Goal: Task Accomplishment & Management: Complete application form

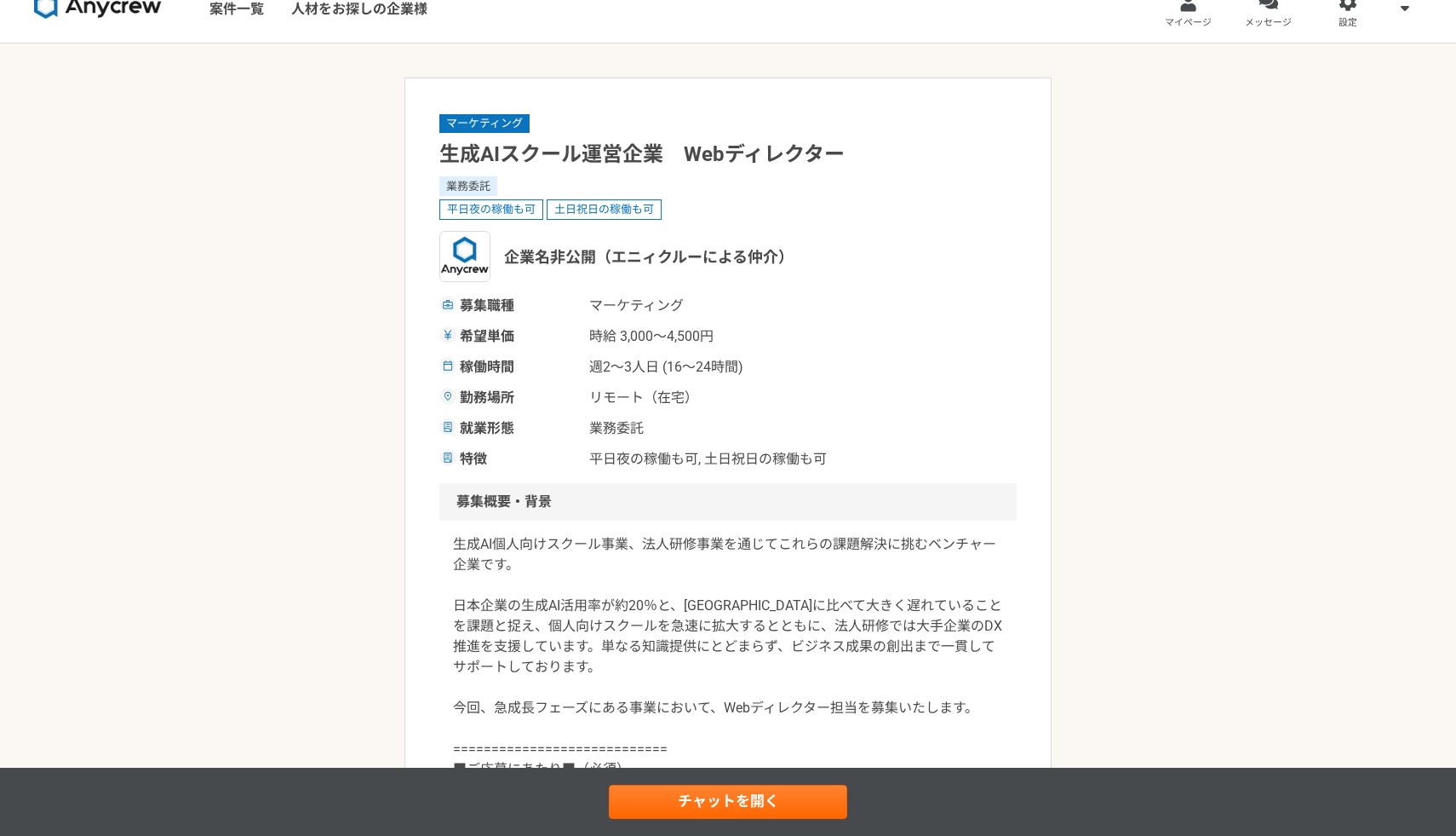
scroll to position [29, 0]
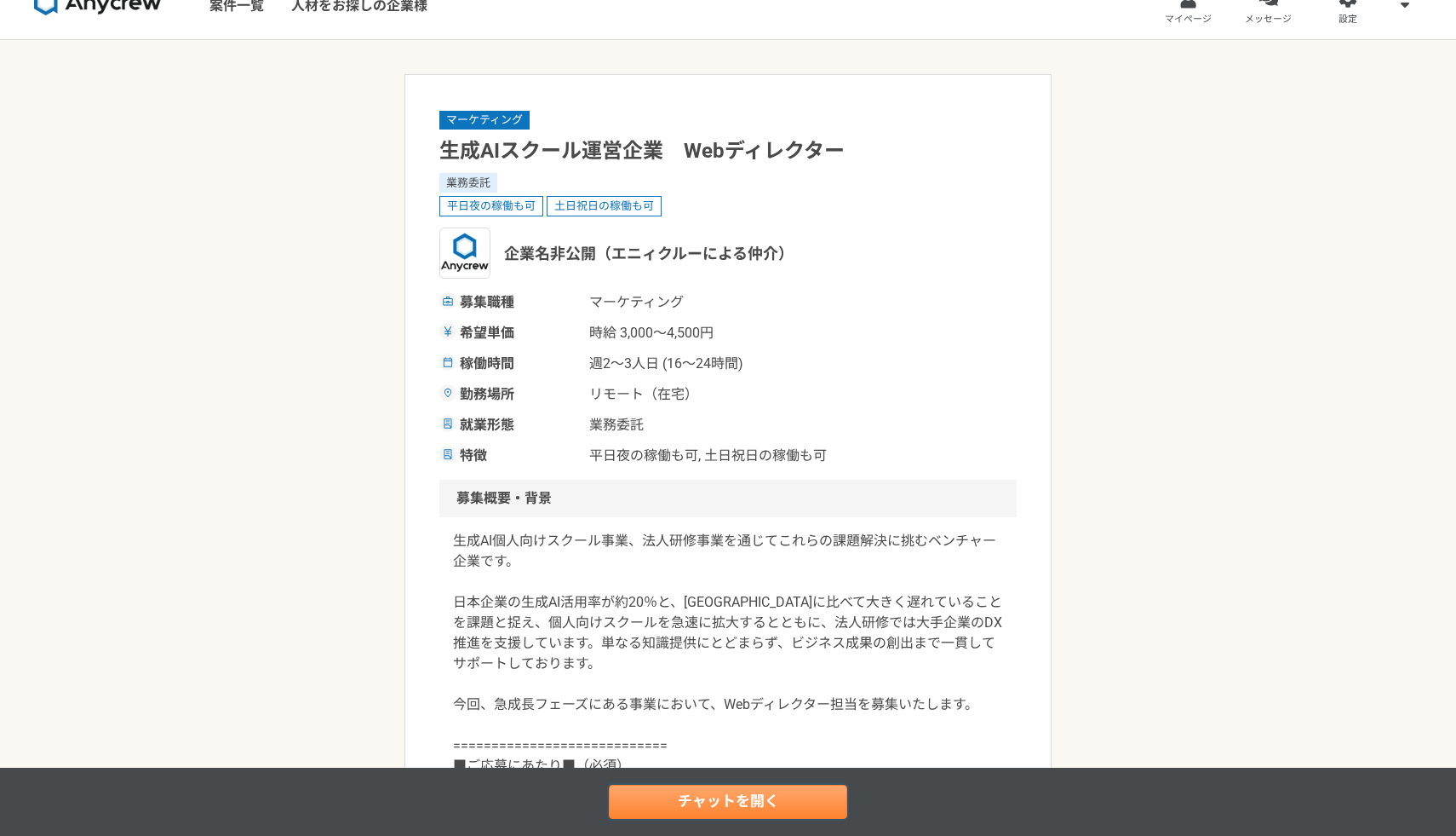
click at [721, 802] on link "チャットを開く" at bounding box center [727, 801] width 238 height 34
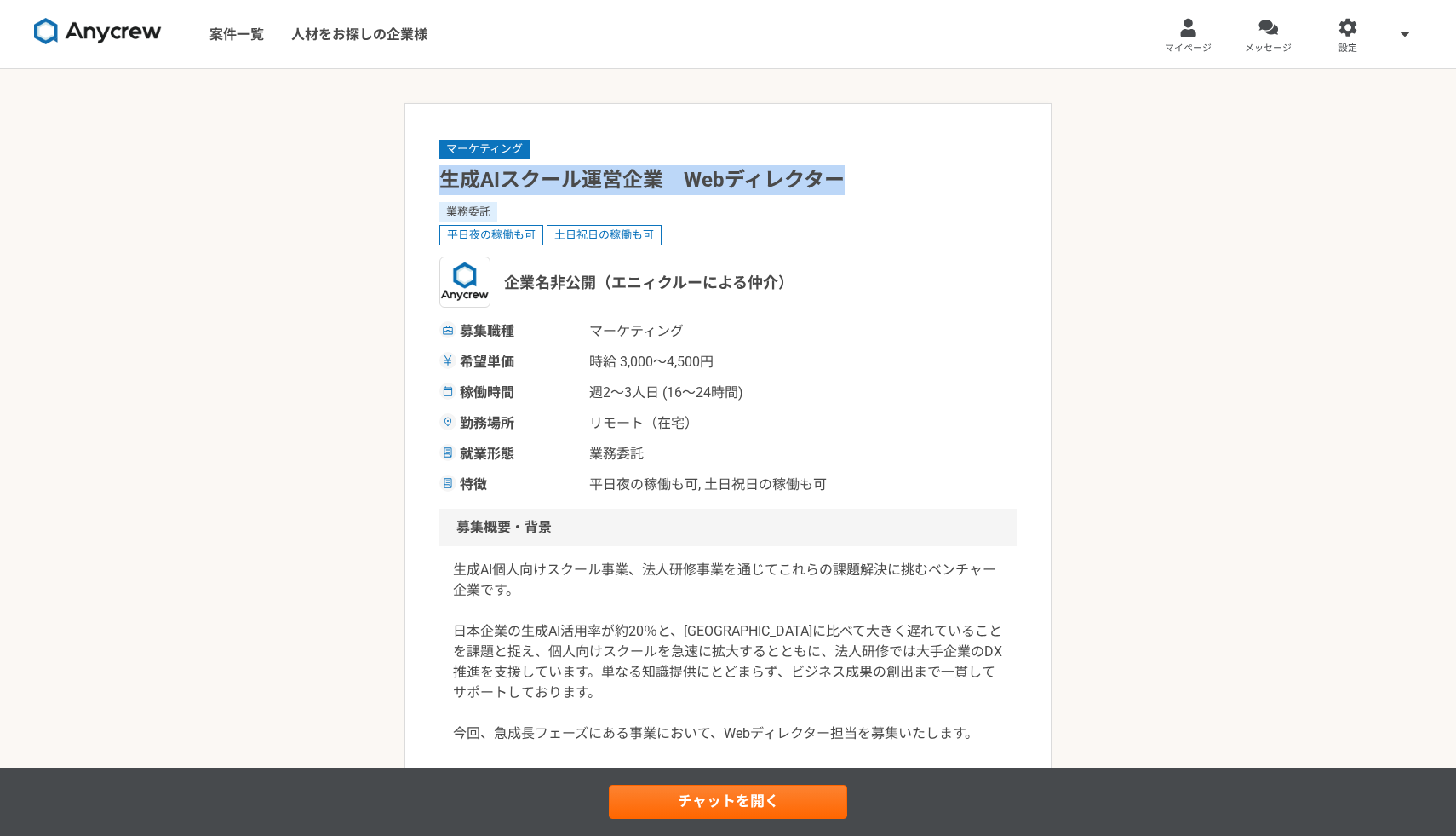
drag, startPoint x: 443, startPoint y: 180, endPoint x: 854, endPoint y: 187, distance: 411.1
click at [854, 187] on h1 "生成AIスクール運営企業　Webディレクター" at bounding box center [728, 180] width 578 height 30
copy h1 "生成AIスクール運営企業　Webディレクター"
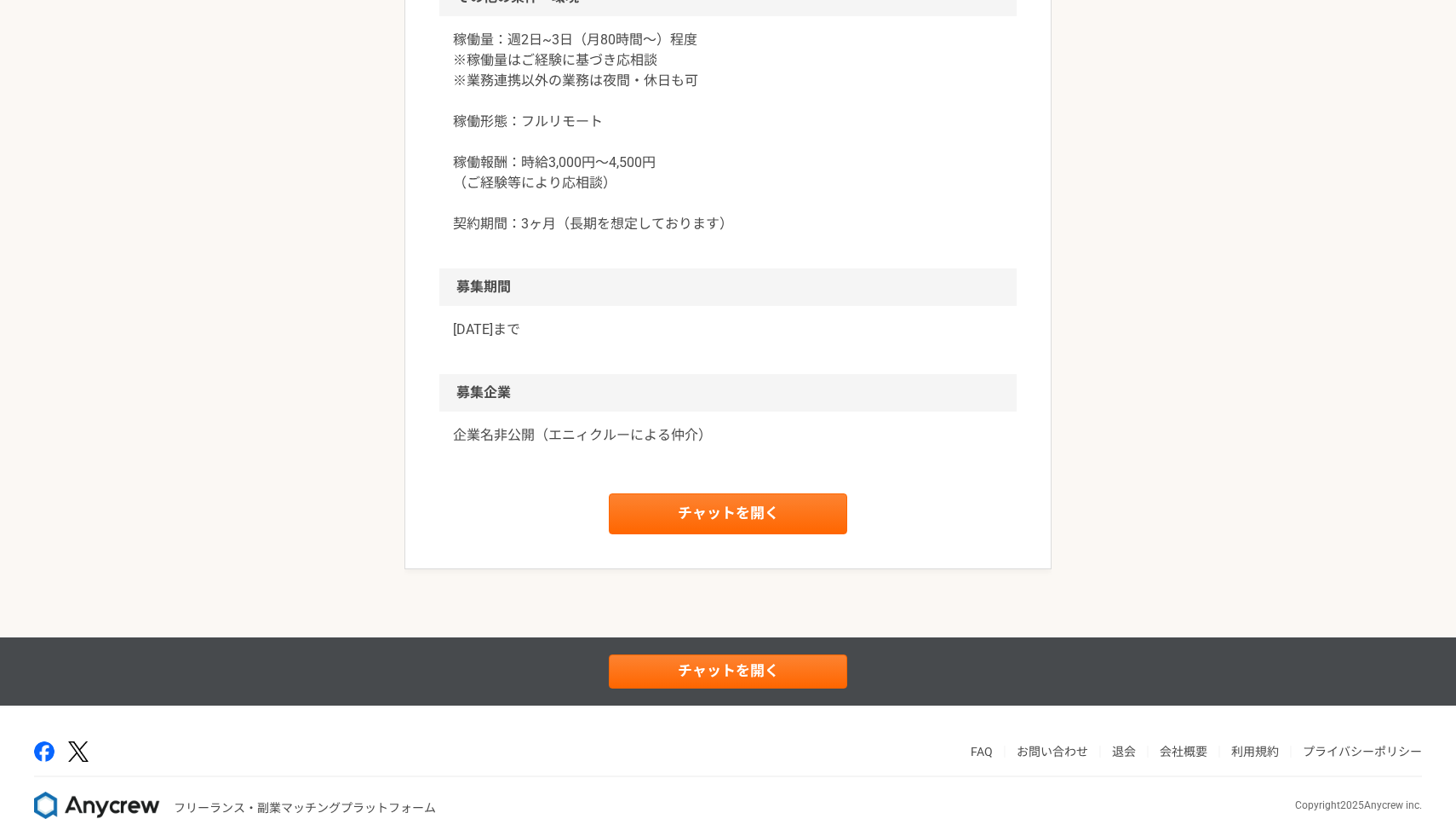
scroll to position [1617, 0]
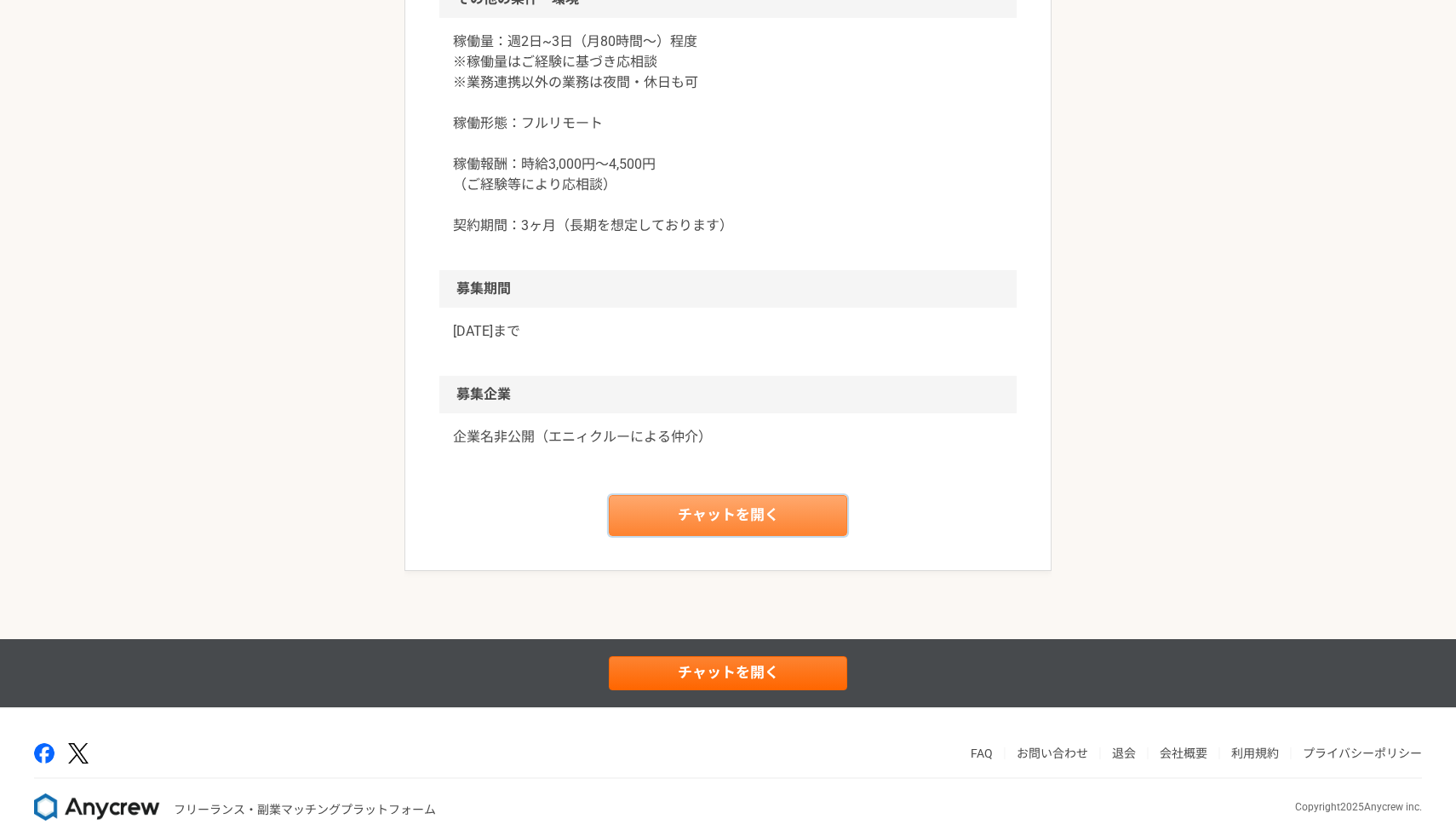
click at [711, 506] on link "チャットを開く" at bounding box center [727, 515] width 238 height 41
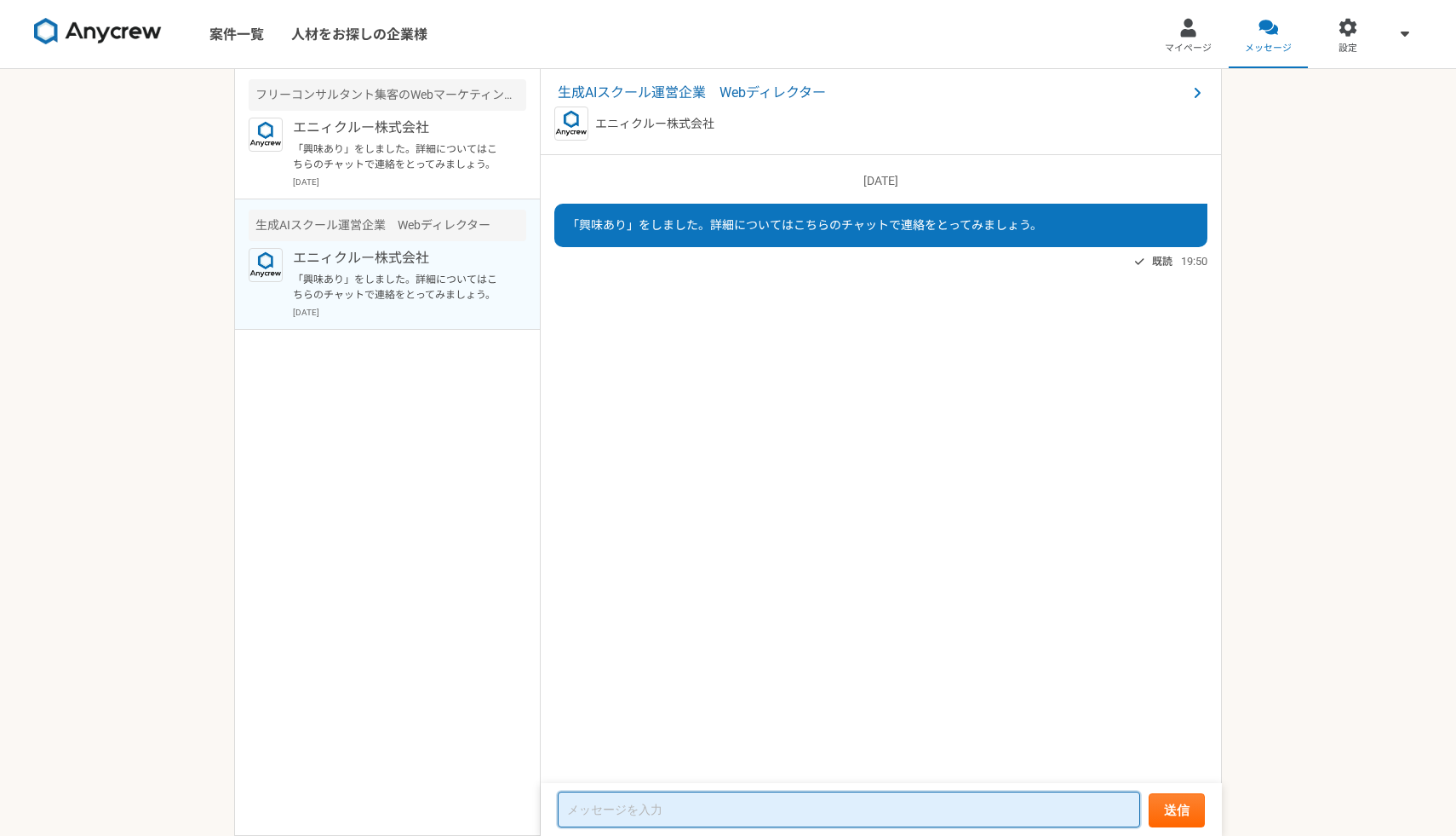
click at [667, 804] on textarea at bounding box center [849, 809] width 583 height 36
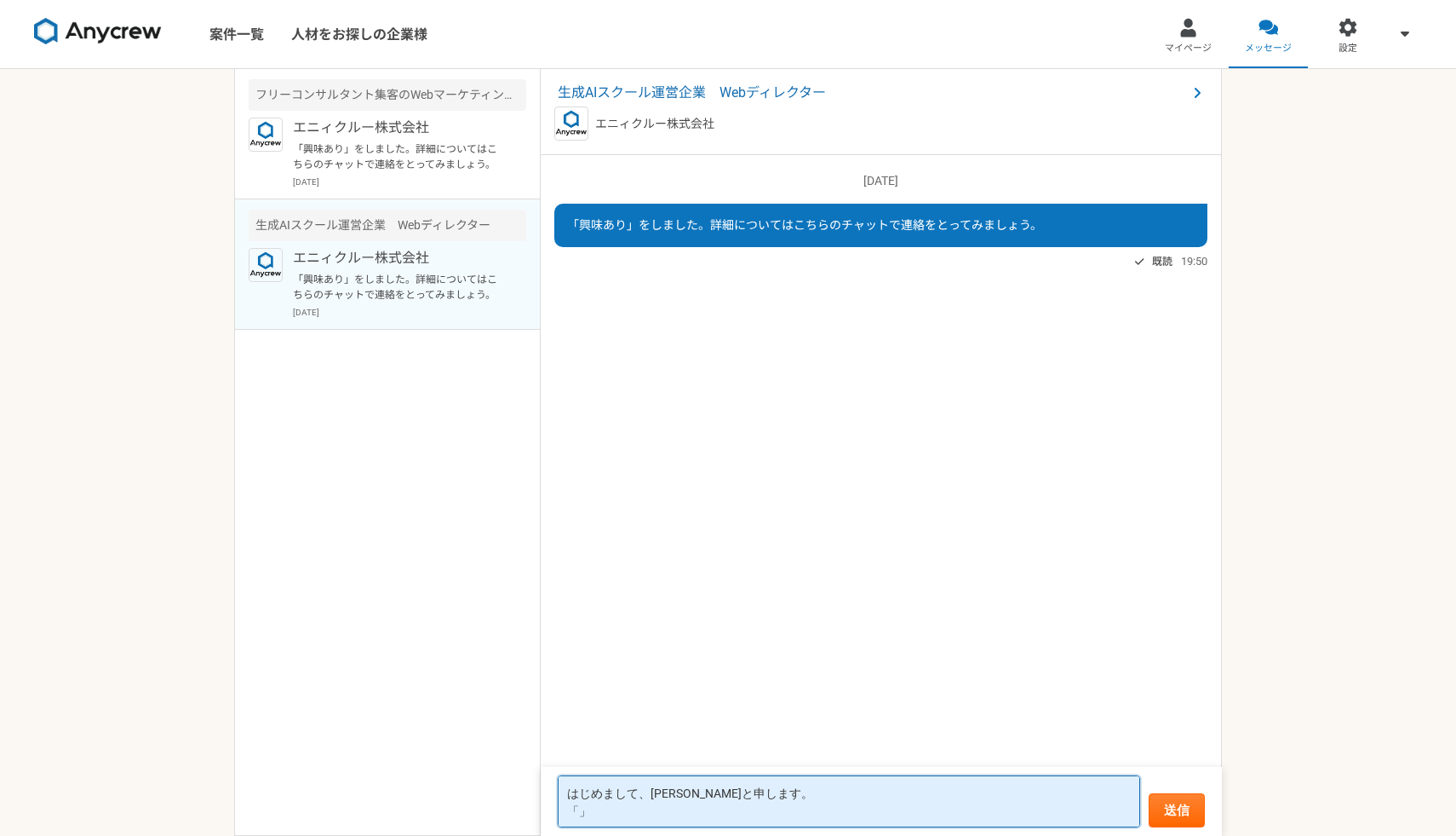
paste textarea "生成AIスクール運営企業　Webディレクター"
type textarea "はじめまして、藤田と申します。 「生成AIスクール運営企業　Webディレクター」の案件に応募したく、ご連絡いたしました。"
drag, startPoint x: 1072, startPoint y: 819, endPoint x: 510, endPoint y: 703, distance: 573.8
click at [510, 703] on main "フリーコンサルタント集客のWebマーケティング（広告運用など） エニィクルー株式会社 「興味あり」をしました。詳細についてはこちらのチャットで連絡をとってみま…" at bounding box center [728, 453] width 988 height 767
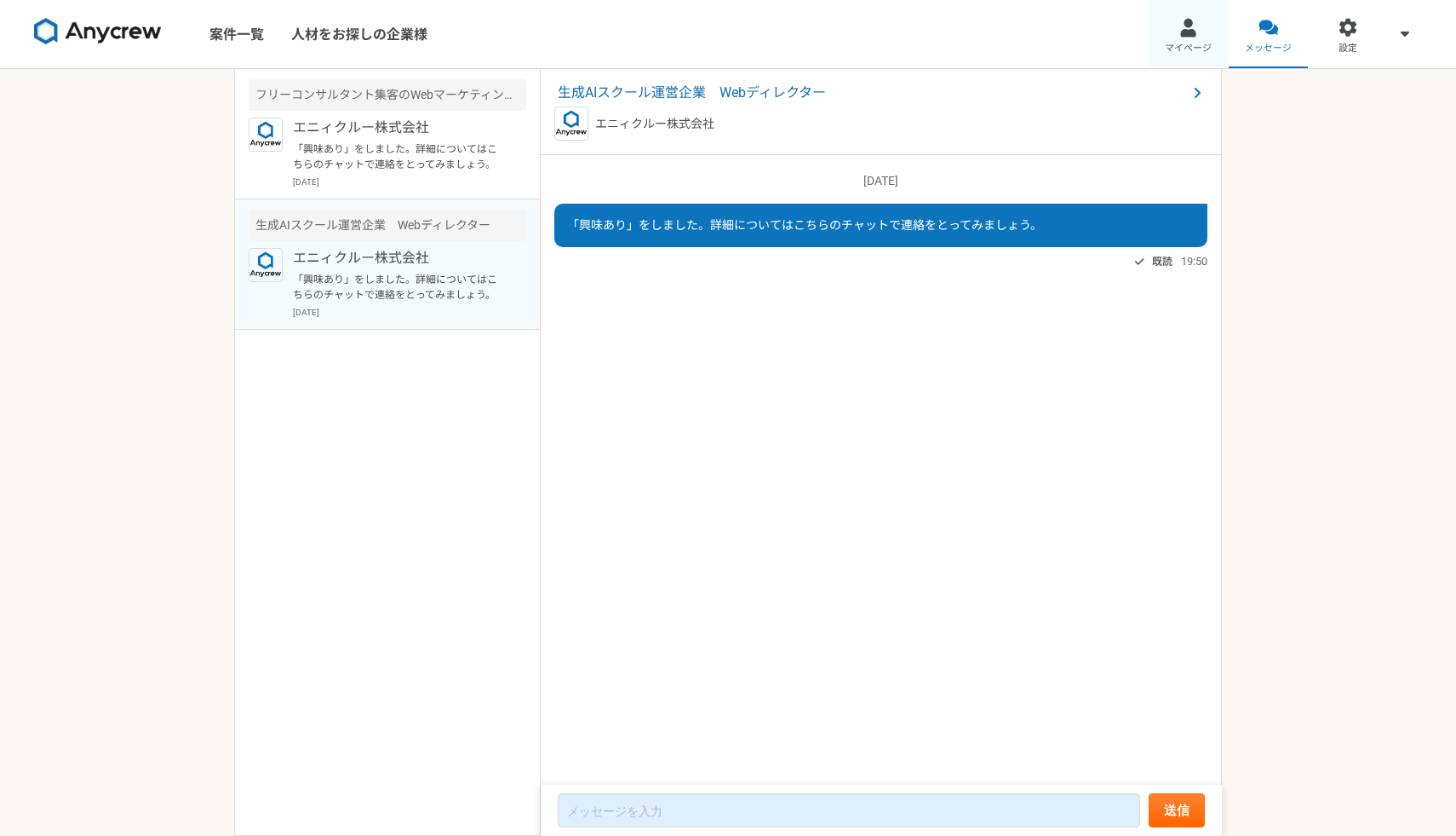
click at [1183, 22] on div at bounding box center [1188, 28] width 20 height 20
click at [1182, 28] on div at bounding box center [1188, 28] width 20 height 20
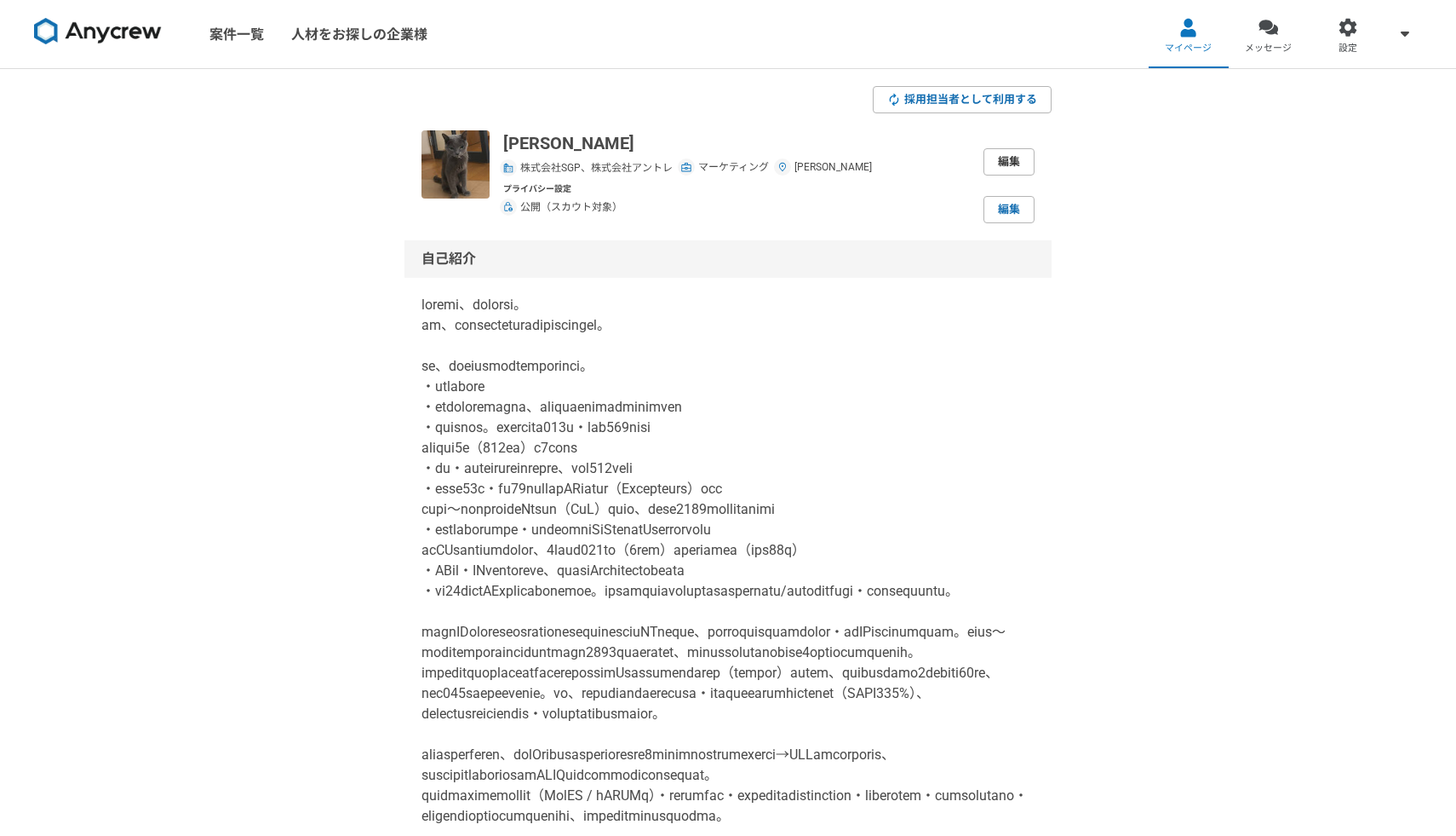
click at [1012, 165] on link "編集" at bounding box center [1010, 162] width 51 height 28
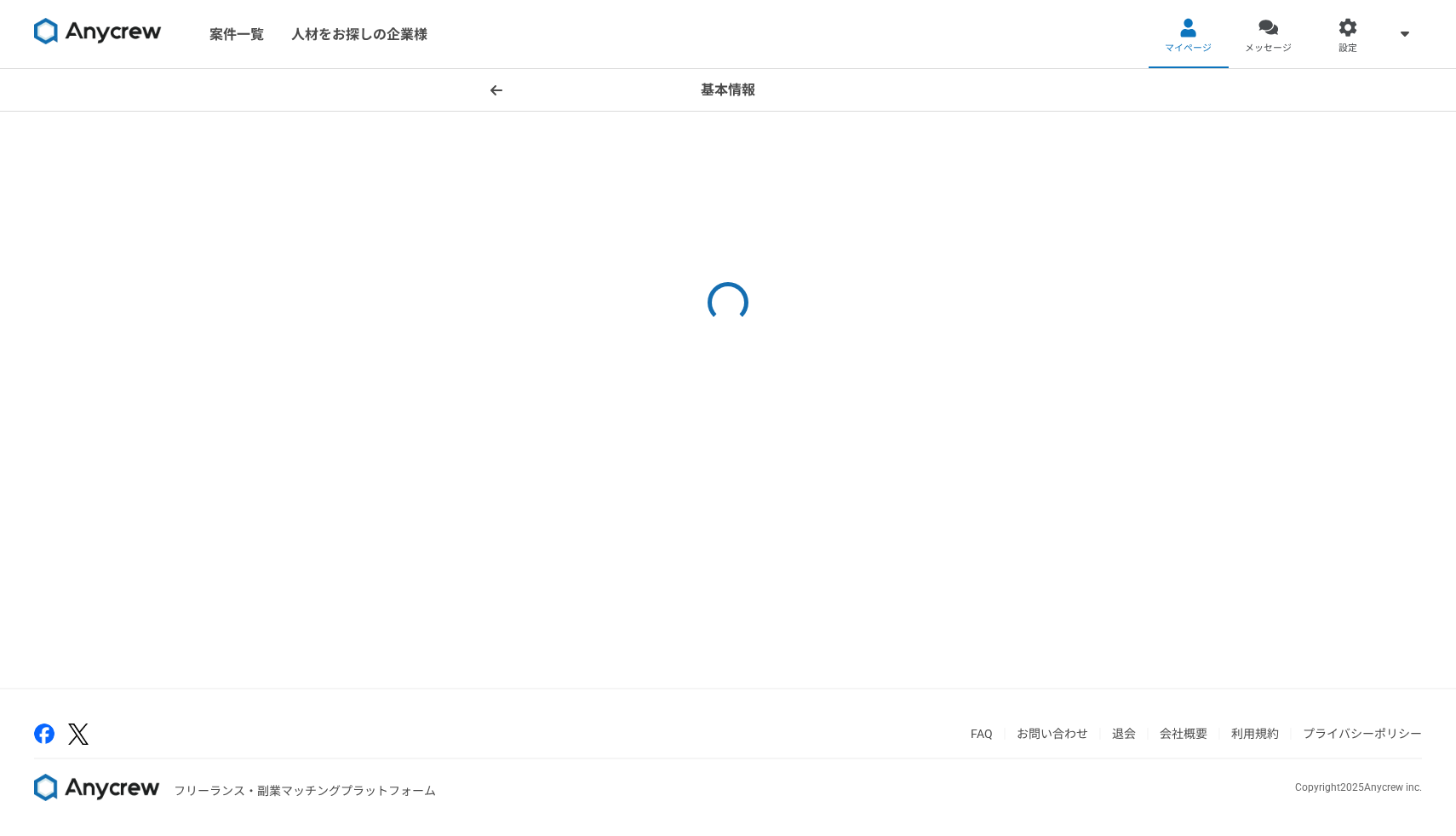
select select "5"
select select "13"
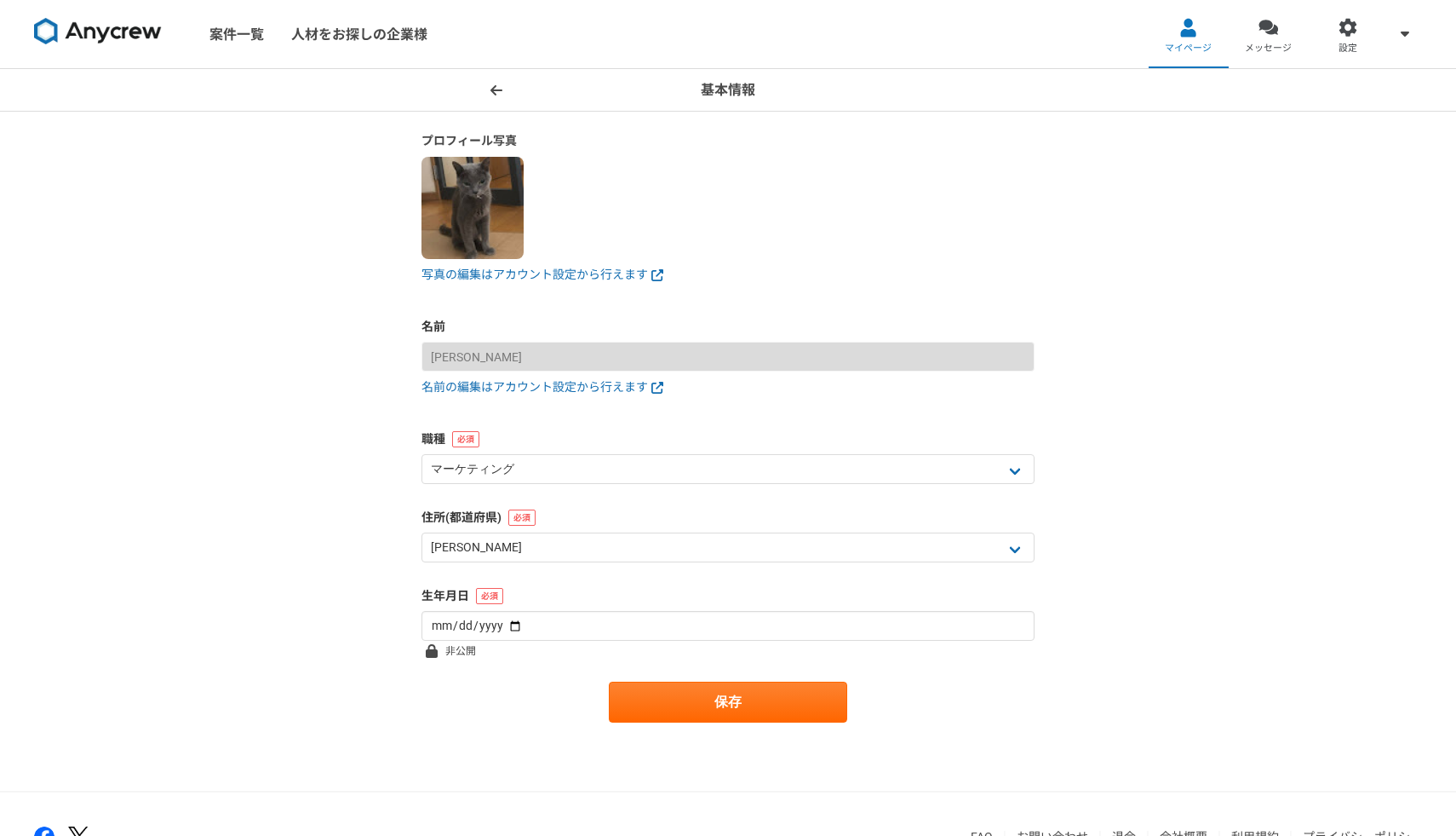
click at [491, 187] on img at bounding box center [472, 208] width 102 height 102
click at [524, 271] on link "写真の編集はアカウント設定から行えます" at bounding box center [728, 275] width 613 height 18
click at [742, 698] on button "保存" at bounding box center [727, 702] width 238 height 41
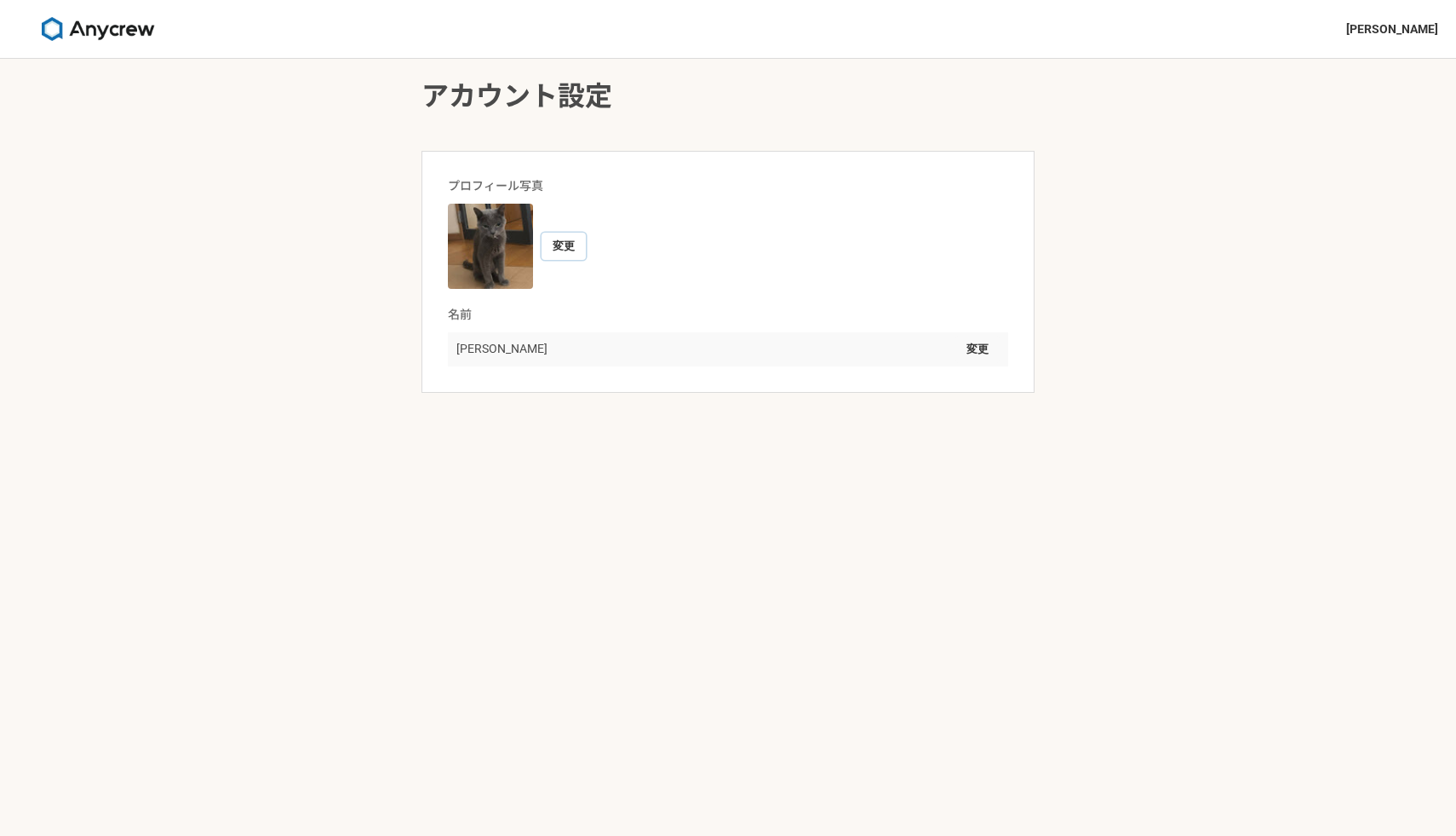
click at [564, 249] on button "変更" at bounding box center [563, 246] width 44 height 28
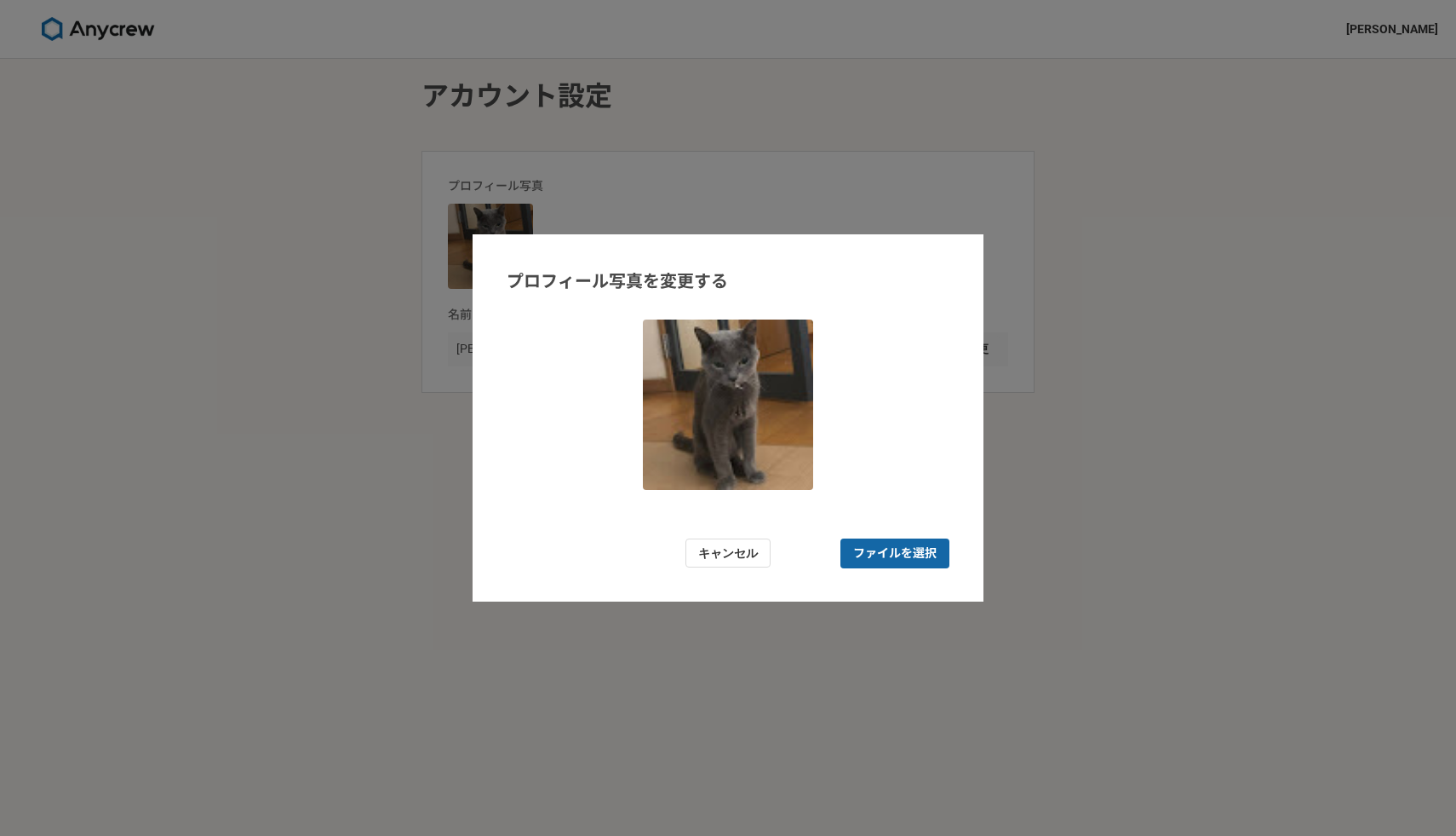
click at [891, 550] on span "ファイルを選択" at bounding box center [895, 553] width 83 height 18
click at [891, 550] on input "ファイルを選択" at bounding box center [895, 553] width 109 height 30
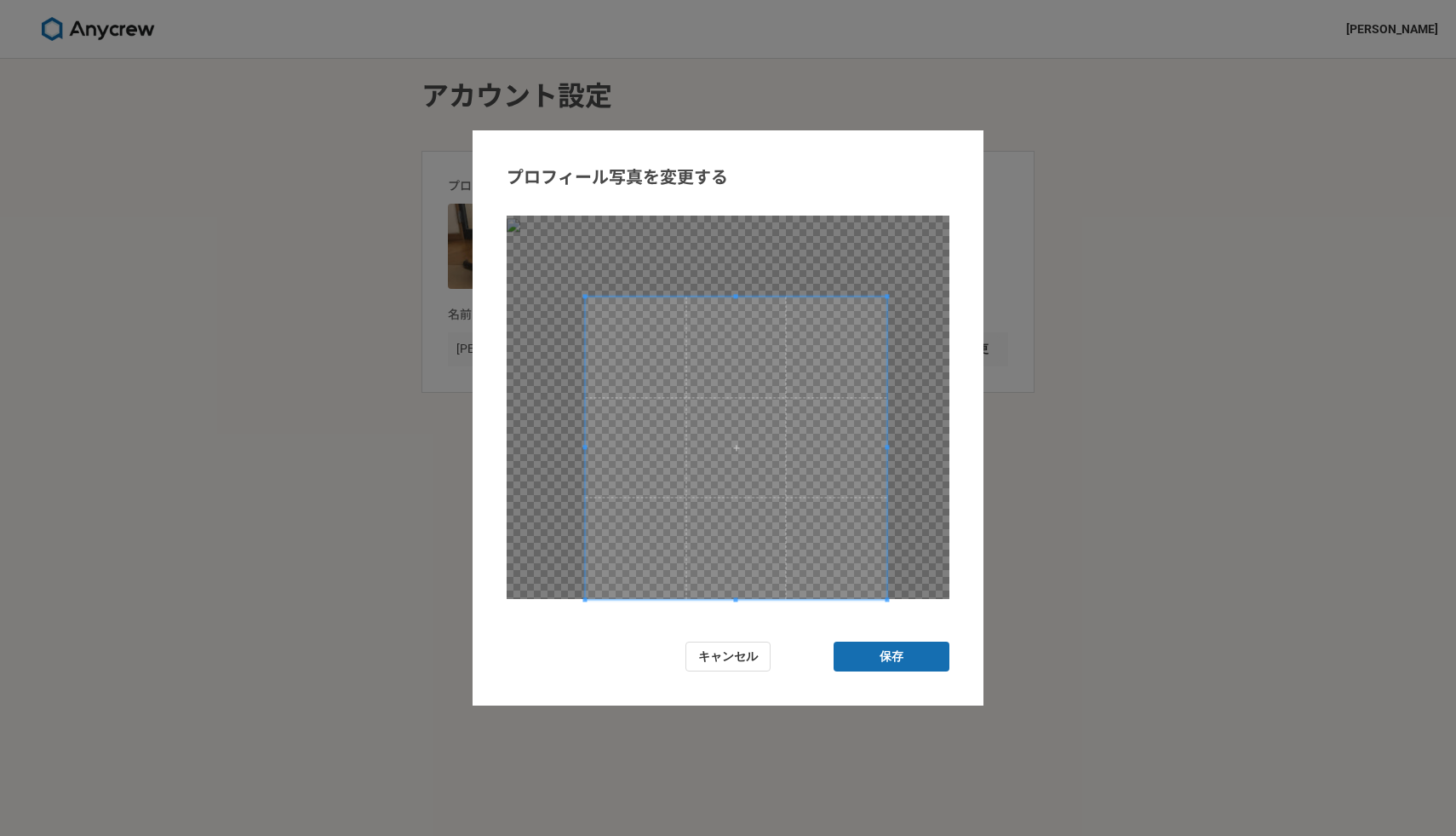
click at [787, 452] on span at bounding box center [736, 448] width 302 height 302
click at [912, 653] on button "保存" at bounding box center [891, 656] width 116 height 30
click at [912, 651] on button "保存" at bounding box center [891, 656] width 116 height 30
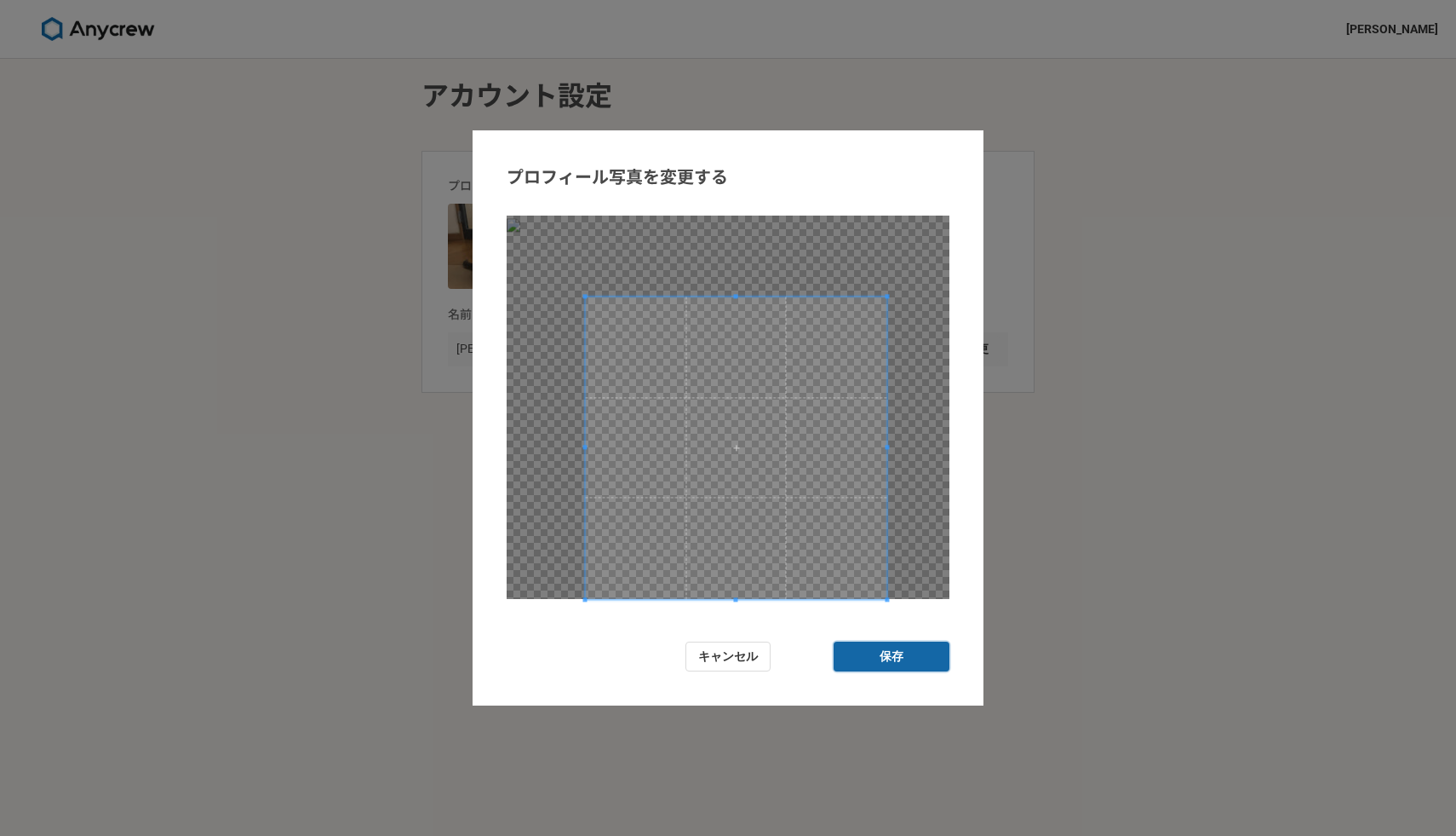
click at [912, 650] on button "保存" at bounding box center [891, 656] width 116 height 30
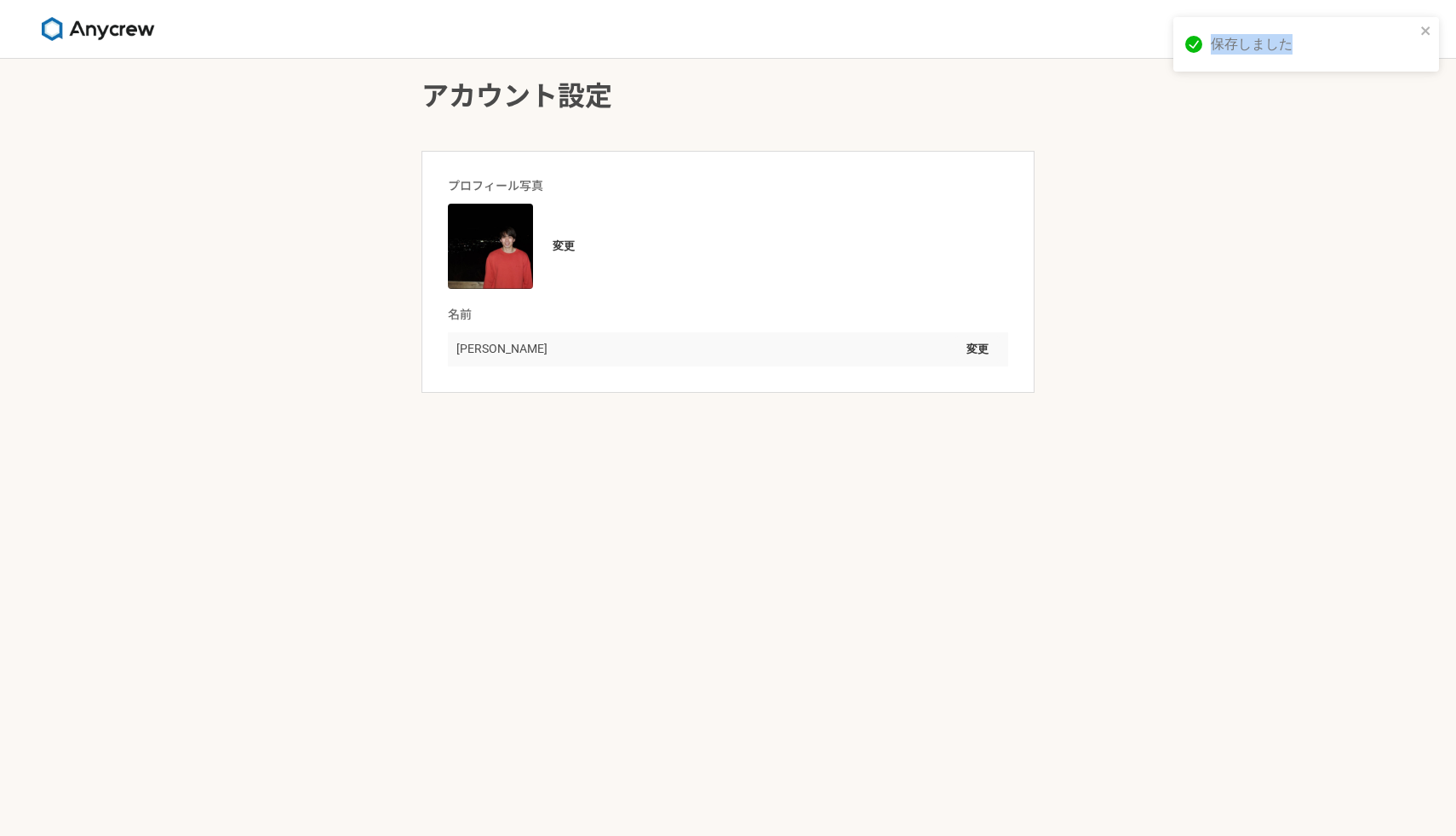
click at [912, 650] on div "アカウント設定 プロフィール写真 変更 名前 藤田卓也 変更" at bounding box center [728, 447] width 1456 height 777
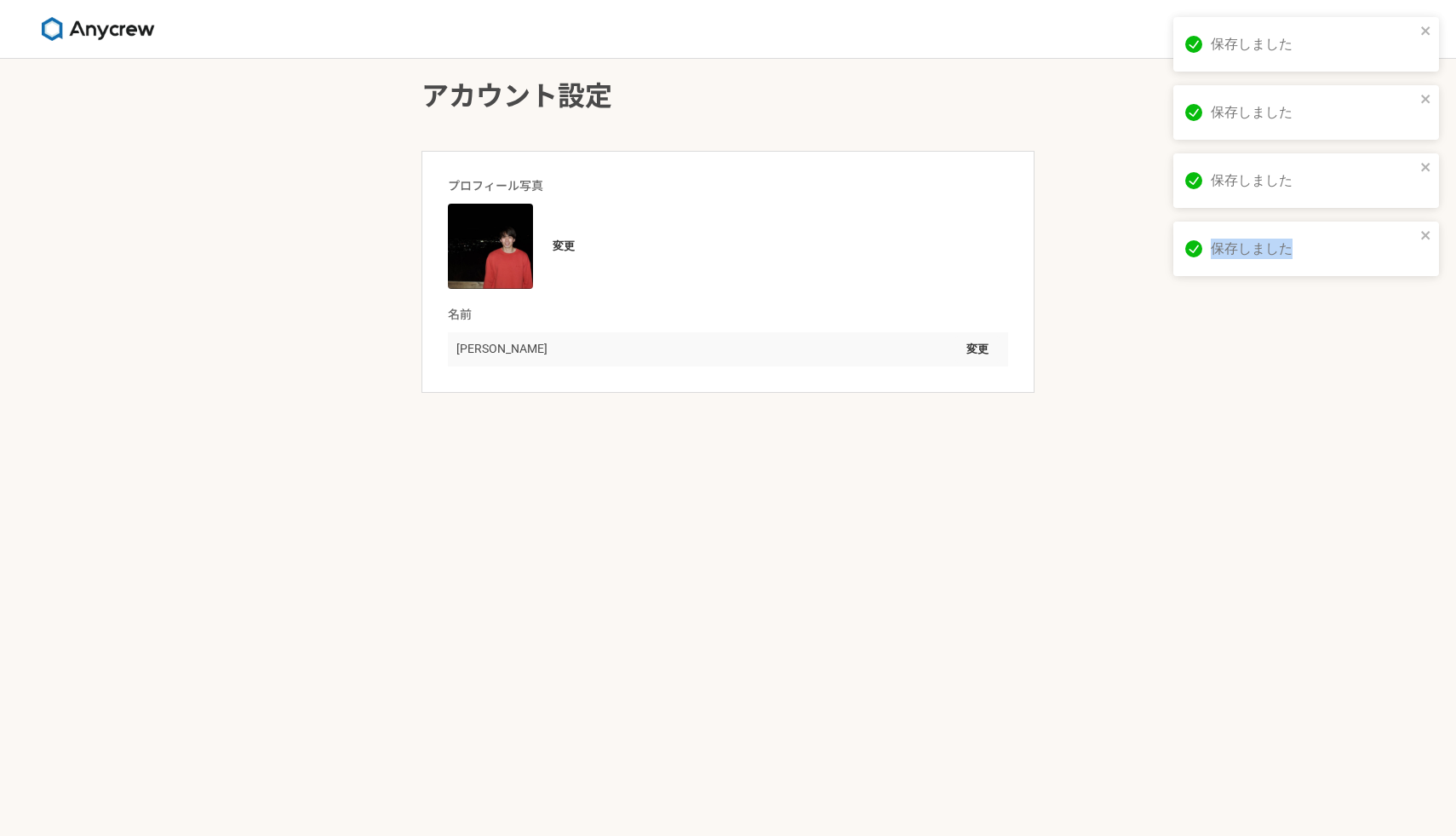
click at [131, 20] on img at bounding box center [97, 29] width 127 height 24
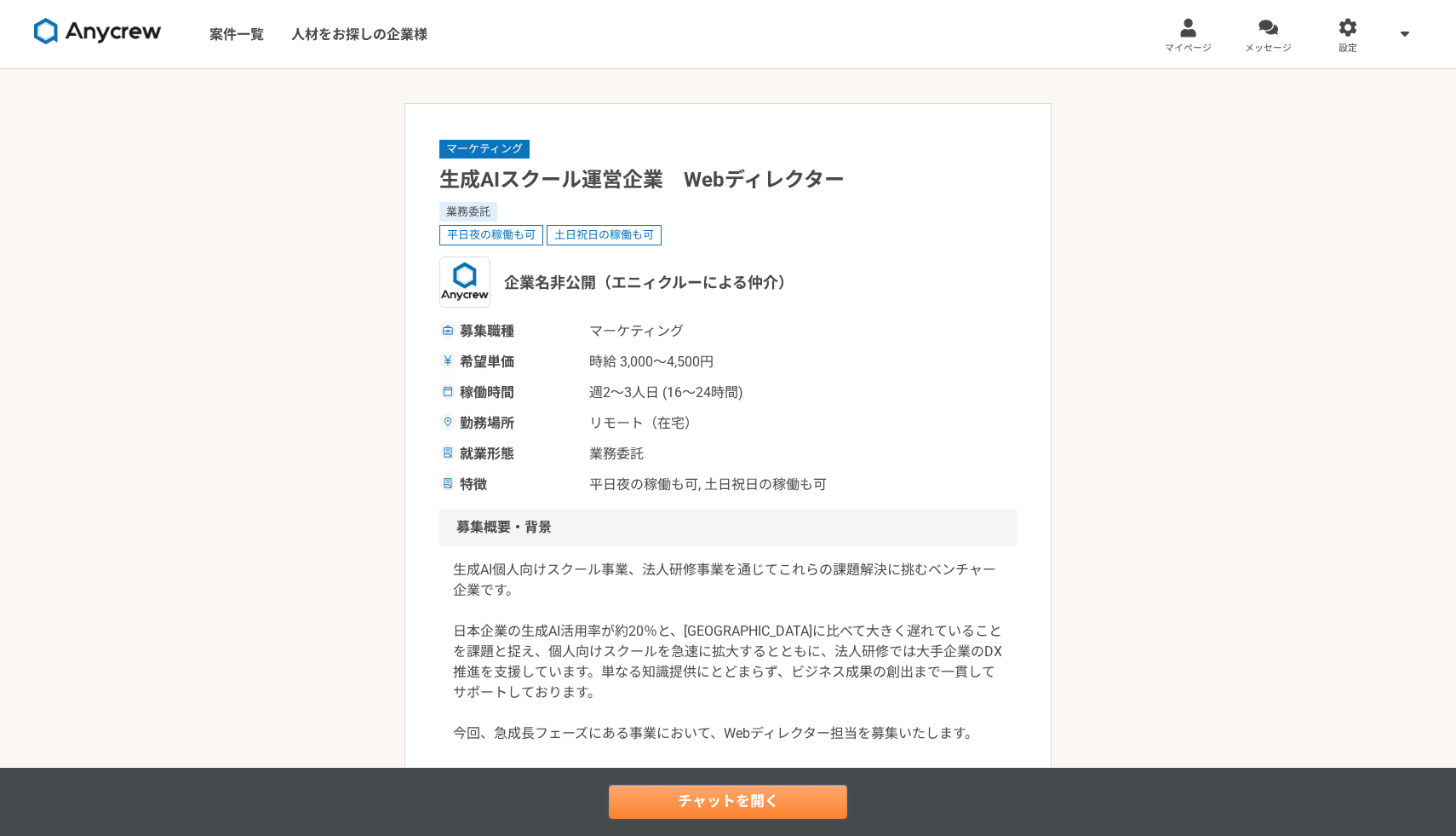
click at [746, 794] on link "チャットを開く" at bounding box center [727, 801] width 238 height 34
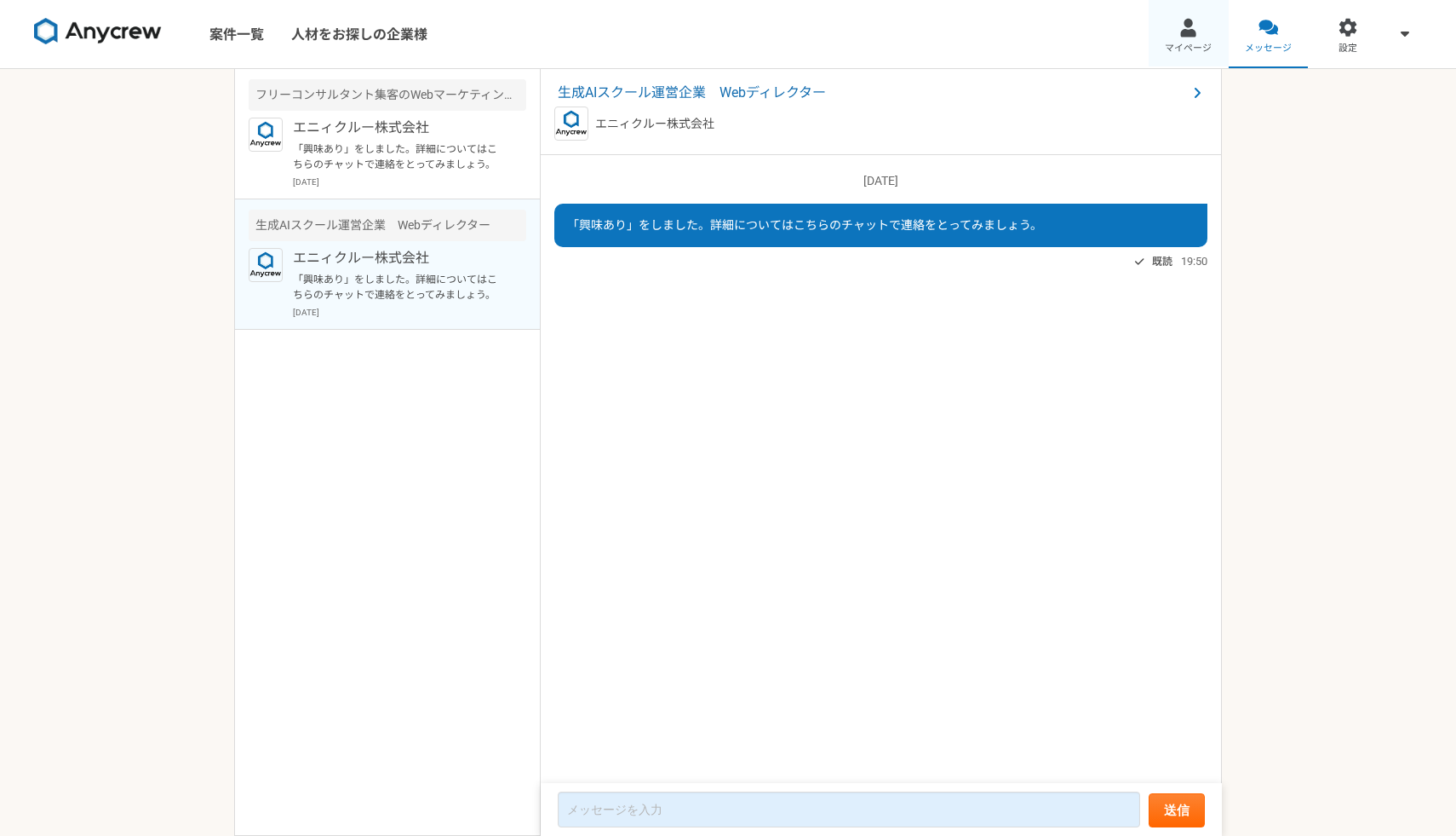
click at [1181, 31] on div at bounding box center [1188, 28] width 20 height 20
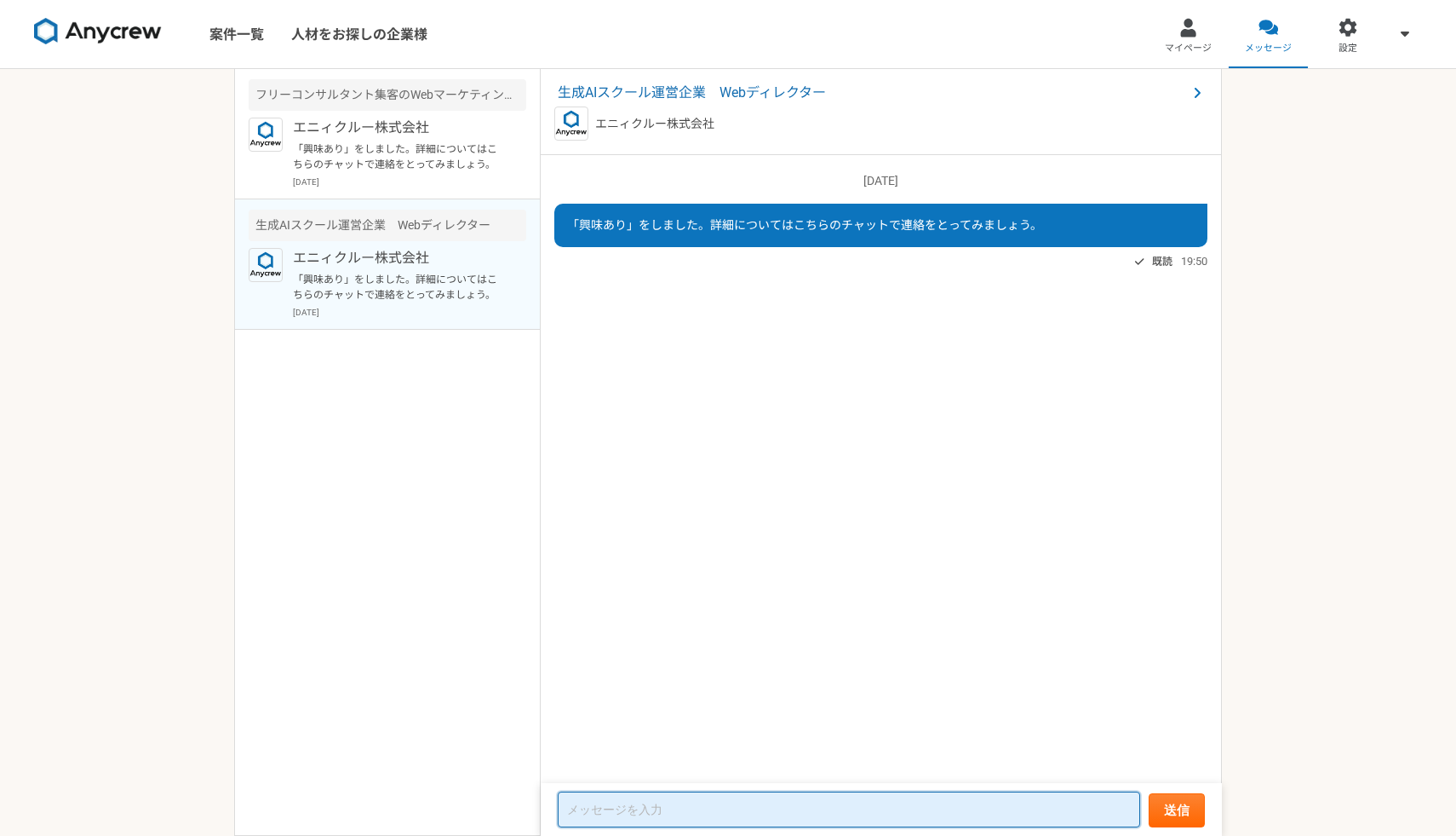
click at [706, 808] on textarea at bounding box center [849, 809] width 583 height 36
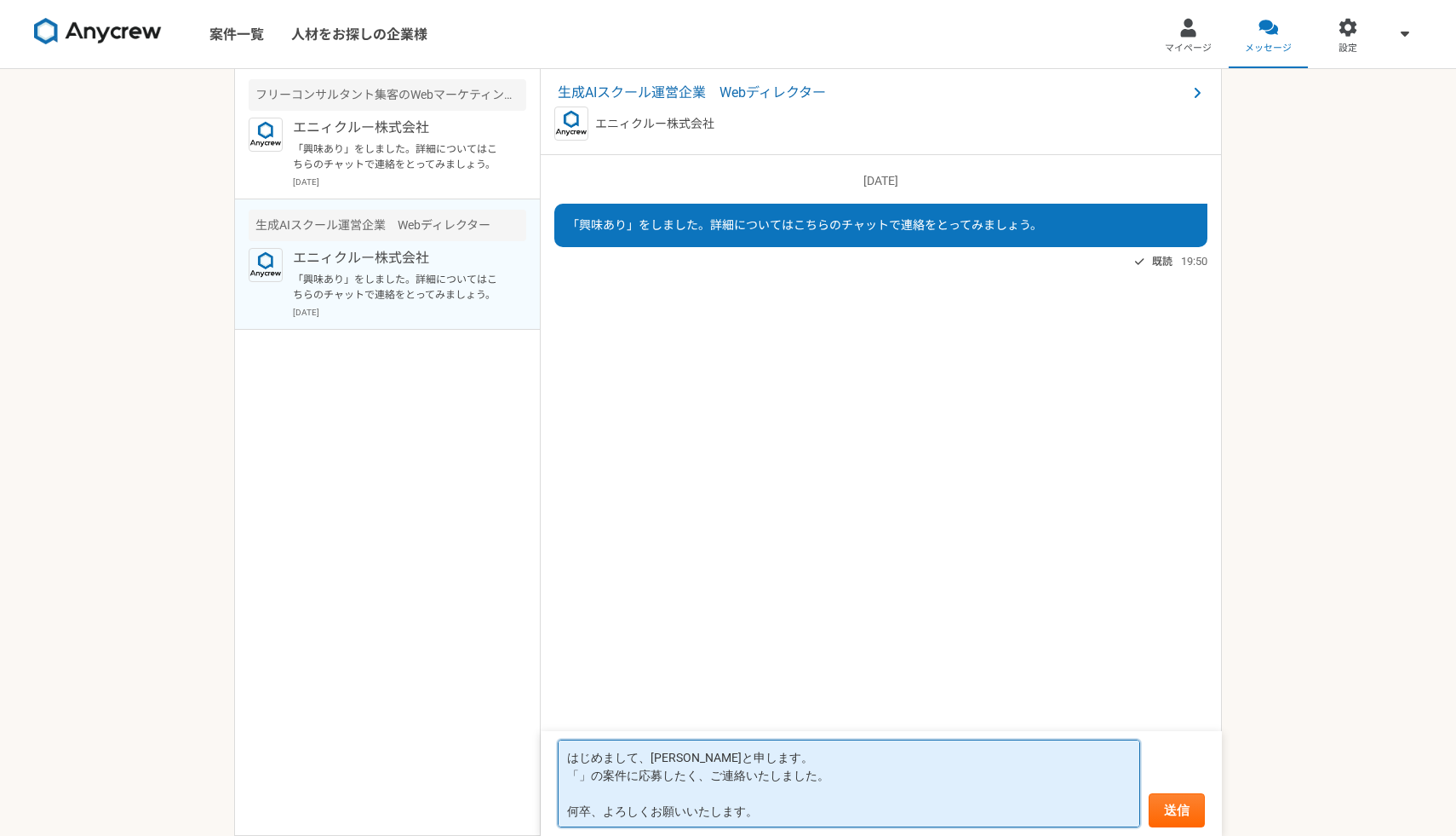
paste textarea "生成AIスクール運営企業 Webディレクター"
type textarea "はじめまして、[PERSON_NAME]と申します。 「生成AIスクール運営企業 Webディレクター」の案件に応募したく、ご連絡いたしました。 何卒、よろしく…"
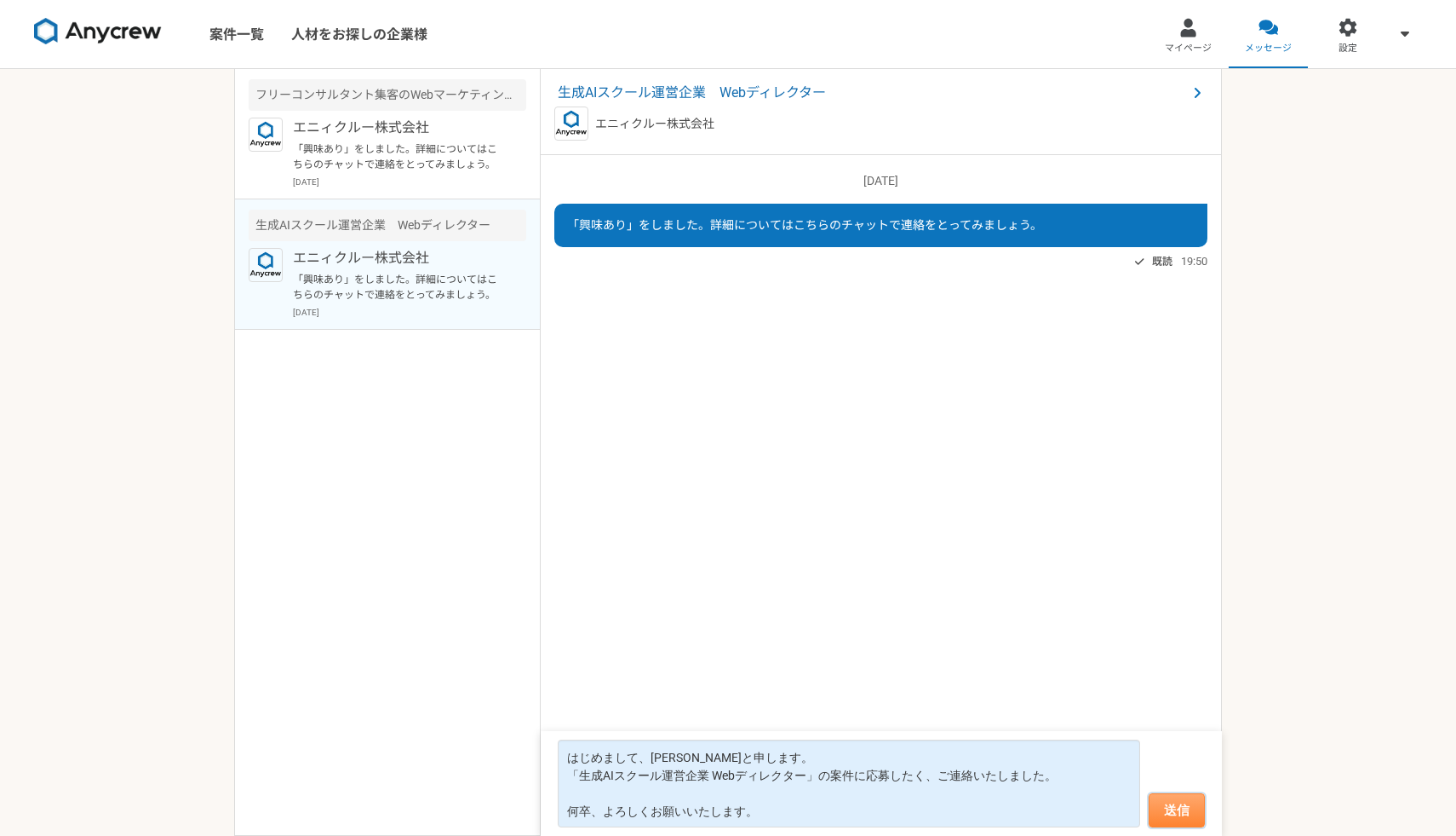
click at [1177, 800] on button "送信" at bounding box center [1176, 810] width 56 height 34
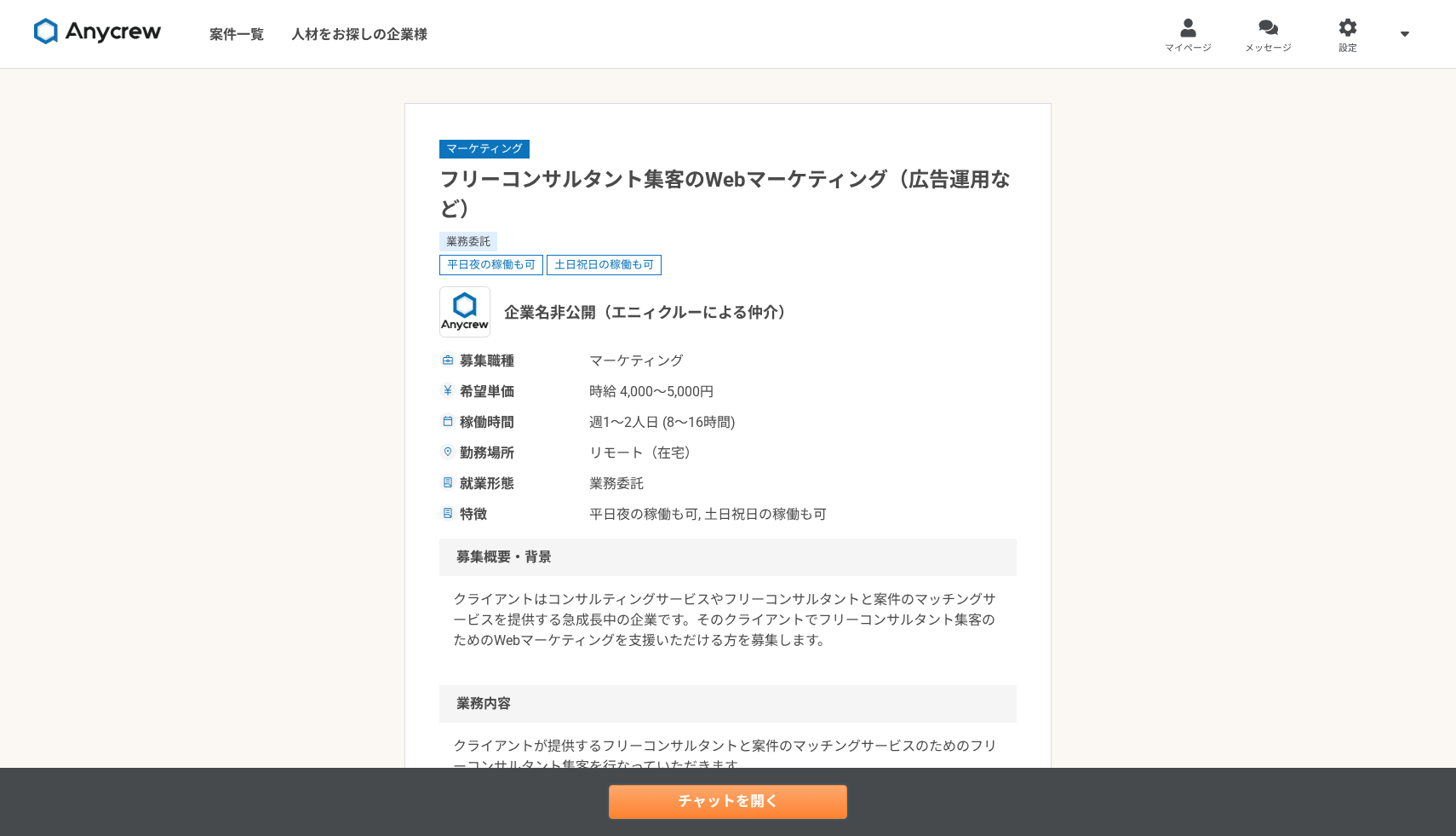
click at [717, 798] on link "チャットを開く" at bounding box center [727, 801] width 238 height 34
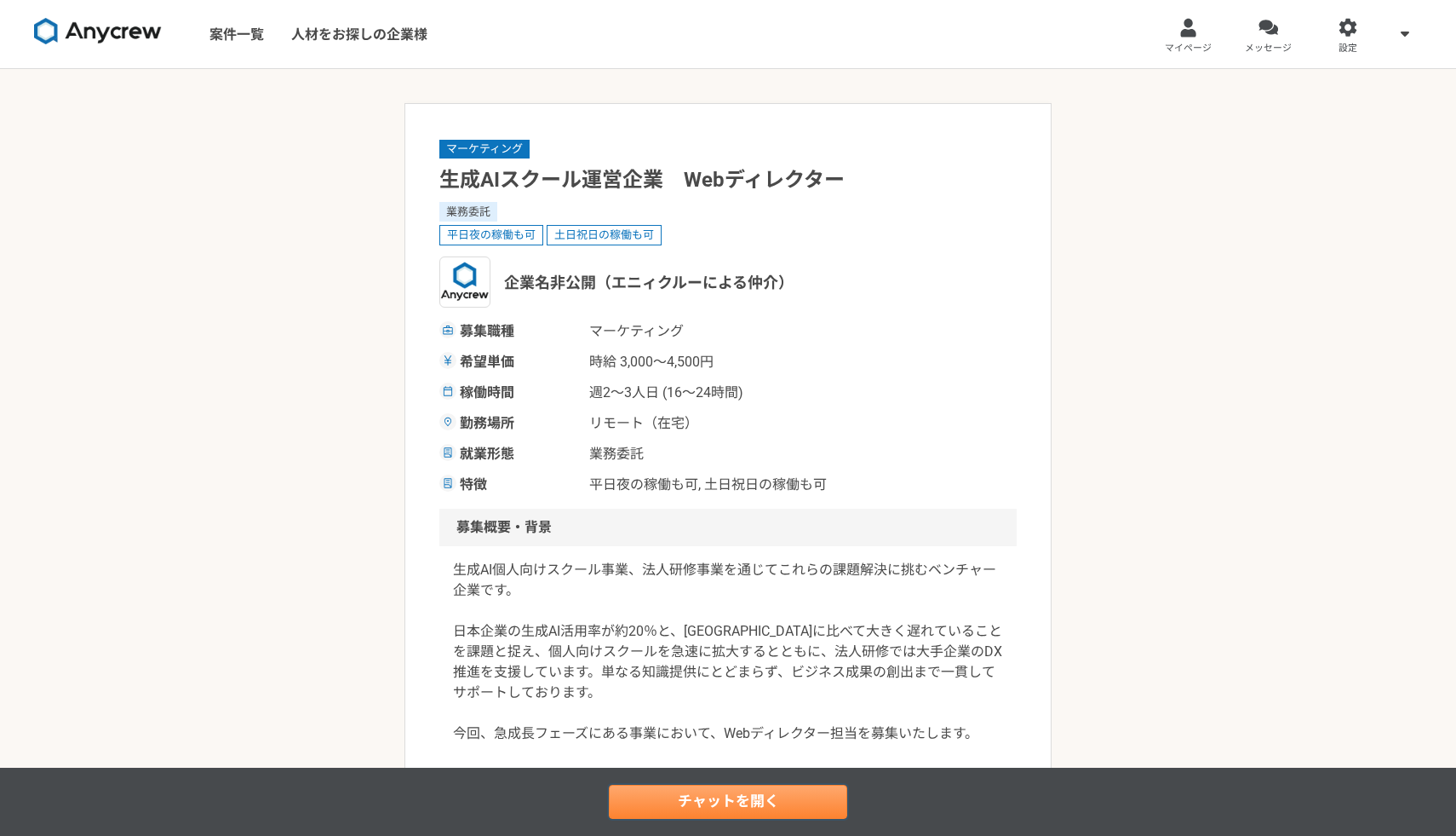
click at [751, 800] on link "チャットを開く" at bounding box center [727, 801] width 238 height 34
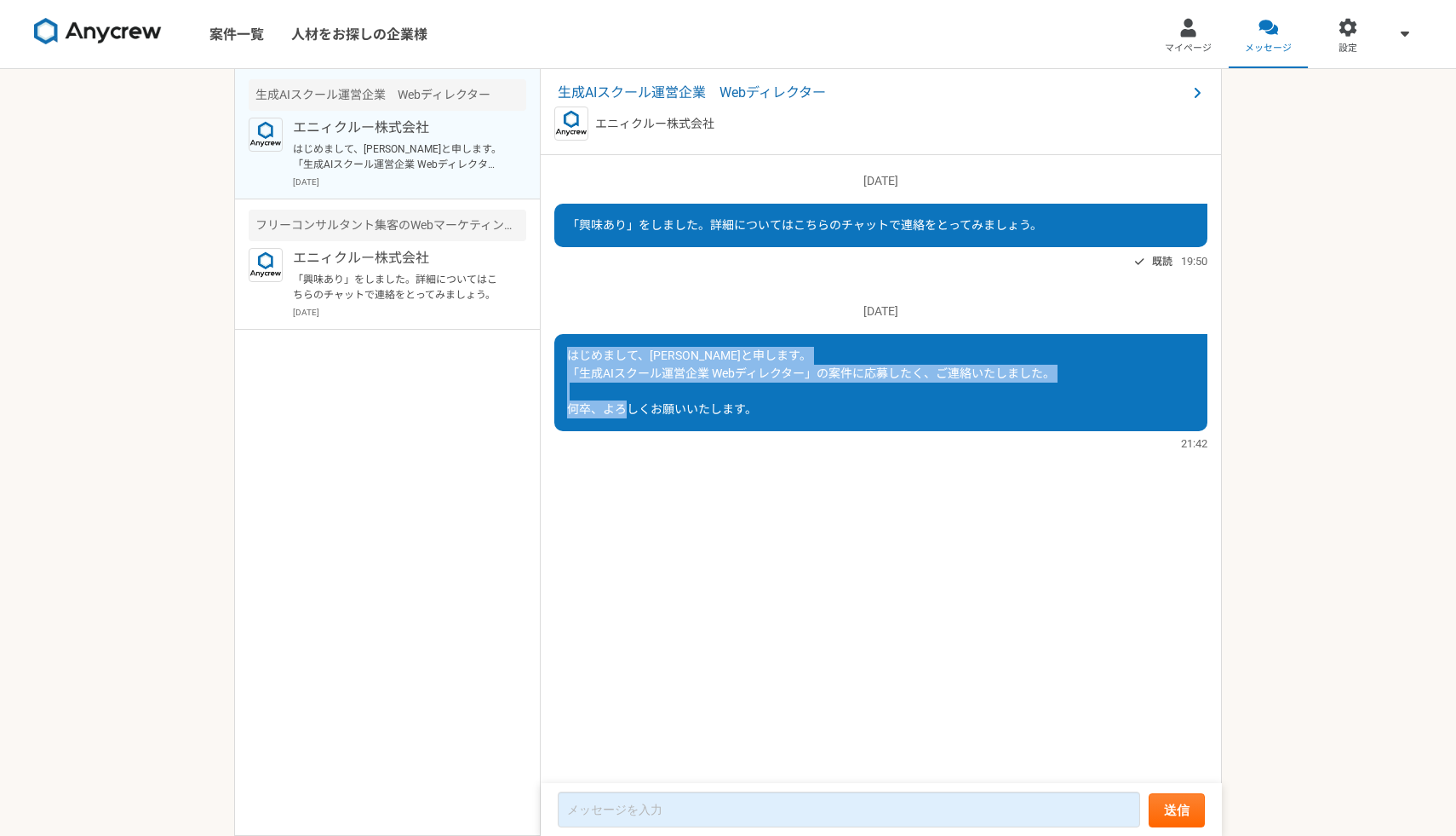
drag, startPoint x: 760, startPoint y: 412, endPoint x: 564, endPoint y: 350, distance: 205.6
click at [564, 350] on div "はじめまして、[PERSON_NAME]と申します。 「生成AIスクール運営企業 Webディレクター」の案件に応募したく、ご連絡いたしました。 何卒、よろしく…" at bounding box center [880, 382] width 653 height 97
copy span "はじめまして、[PERSON_NAME]と申します。 「生成AIスクール運営企業 Webディレクター」の案件に応募したく、ご連絡いたしました。 何卒、よろしく…"
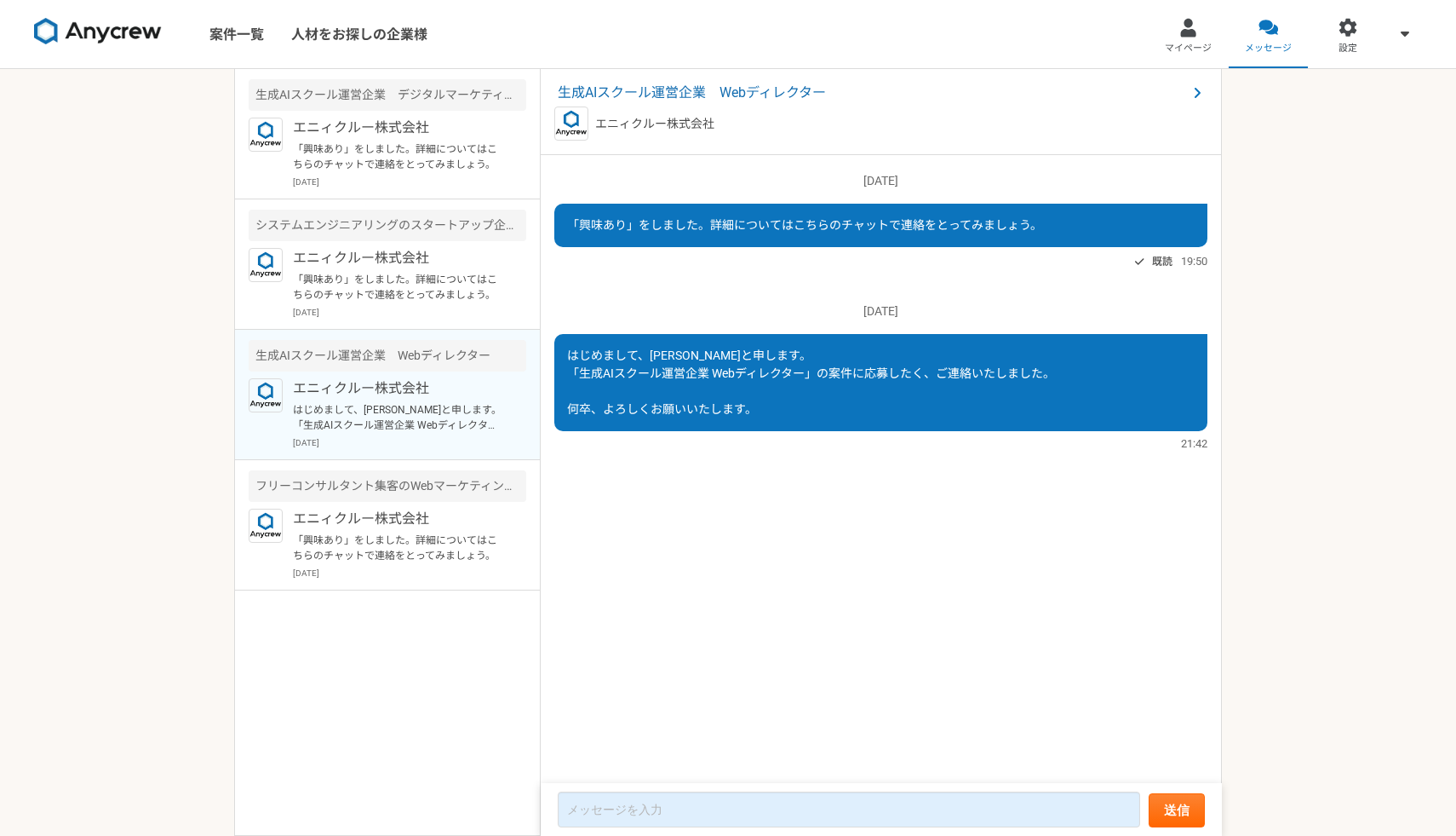
click at [790, 459] on div "[DATE] 「興味あり」をしました。詳細についてはこちらのチャットで連絡をとってみましょう。 既読 19:50 [DATE] はじめまして、[PERSON_…" at bounding box center [882, 469] width 682 height 629
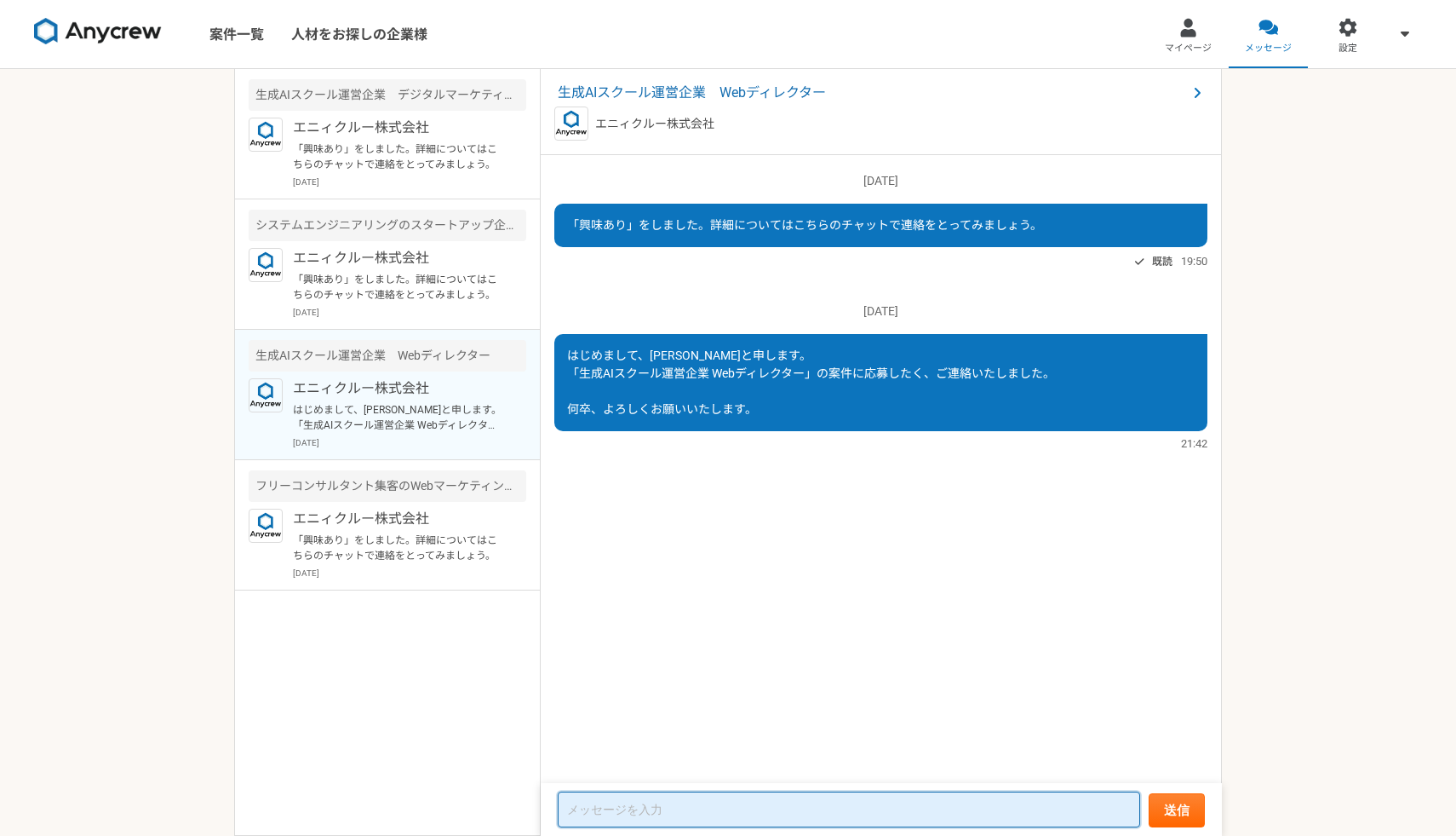
click at [671, 815] on textarea at bounding box center [849, 809] width 583 height 36
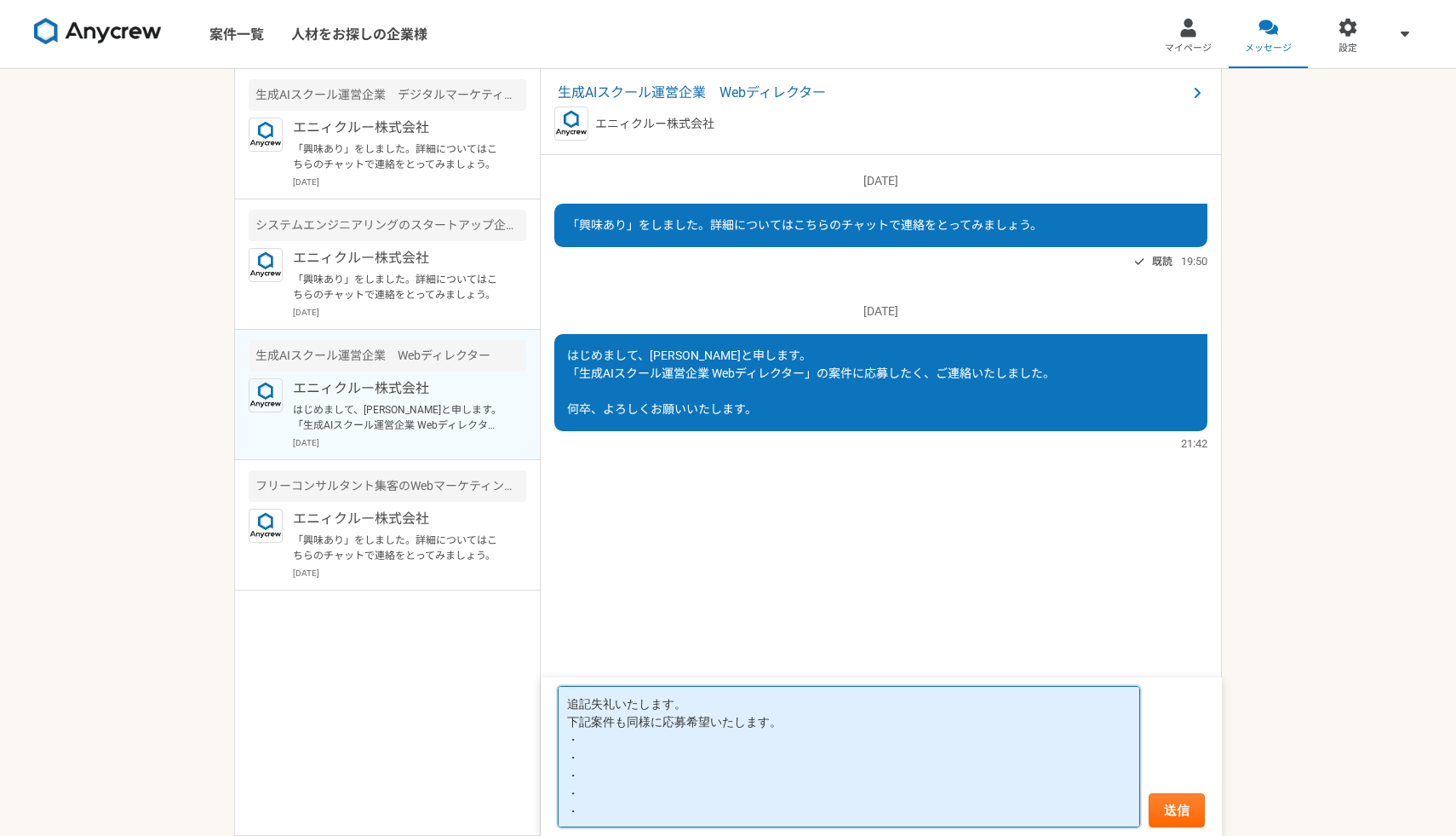
paste textarea "フリーコンサルタント集客のWebマーケティング（広告運用など）"
paste textarea "システムエンジニアリングのスタートアップ企業 生成AIの新規事業のセールスを募集"
click at [671, 775] on textarea "追記失礼いたします。 下記案件も同様に応募希望いたします。 ・フリーコンサルタント集客のWebマーケティング（広告運用など） ・システムエンジニアリングのスタ…" at bounding box center [849, 756] width 583 height 141
paste textarea "生成AIスクール運営企業　デジタルマーケティング"
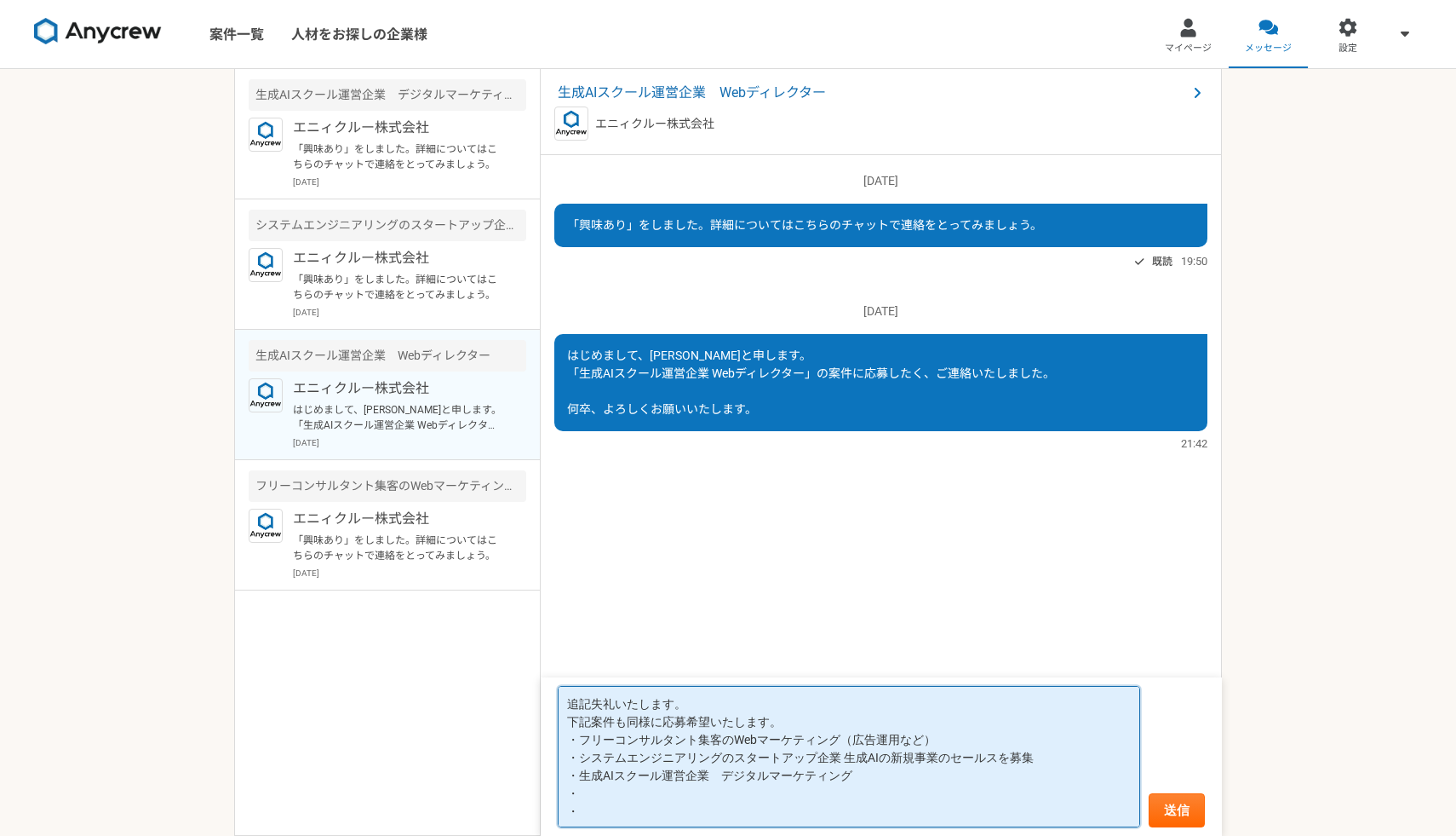
paste textarea "生成AIスクール運営企業　研修講師"
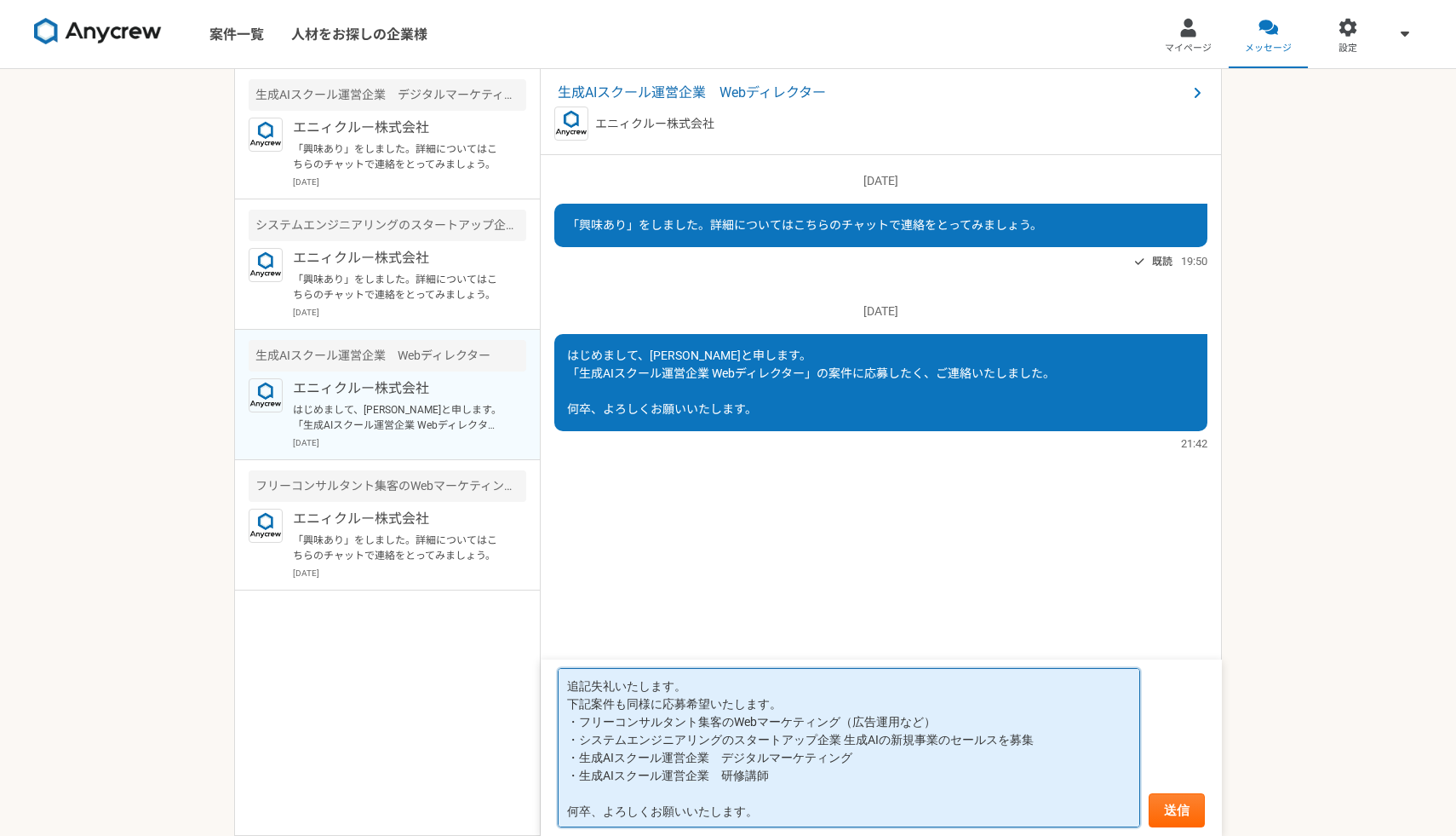
drag, startPoint x: 597, startPoint y: 813, endPoint x: 539, endPoint y: 808, distance: 58.2
click at [536, 810] on main "生成AIスクール運営企業　デジタルマーケティング エニィクルー株式会社 「興味あり」をしました。詳細についてはこちらのチャットで連絡をとってみましょう。 20…" at bounding box center [728, 453] width 988 height 767
click at [701, 776] on textarea "追記失礼いたします。 下記案件も同様に応募希望いたします。 ・フリーコンサルタント集客のWebマーケティング（広告運用など） ・システムエンジニアリングのスタ…" at bounding box center [849, 747] width 583 height 159
click at [748, 778] on textarea "追記失礼いたします。 下記案件も同様に応募希望いたします。 ・フリーコンサルタント集客のWebマーケティング（広告運用など） ・システムエンジニアリングのスタ…" at bounding box center [849, 747] width 583 height 159
click at [794, 770] on textarea "追記失礼いたします。 下記案件も同様に応募希望いたします。 ・フリーコンサルタント集客のWebマーケティング（広告運用など） ・システムエンジニアリングのスタ…" at bounding box center [849, 747] width 583 height 159
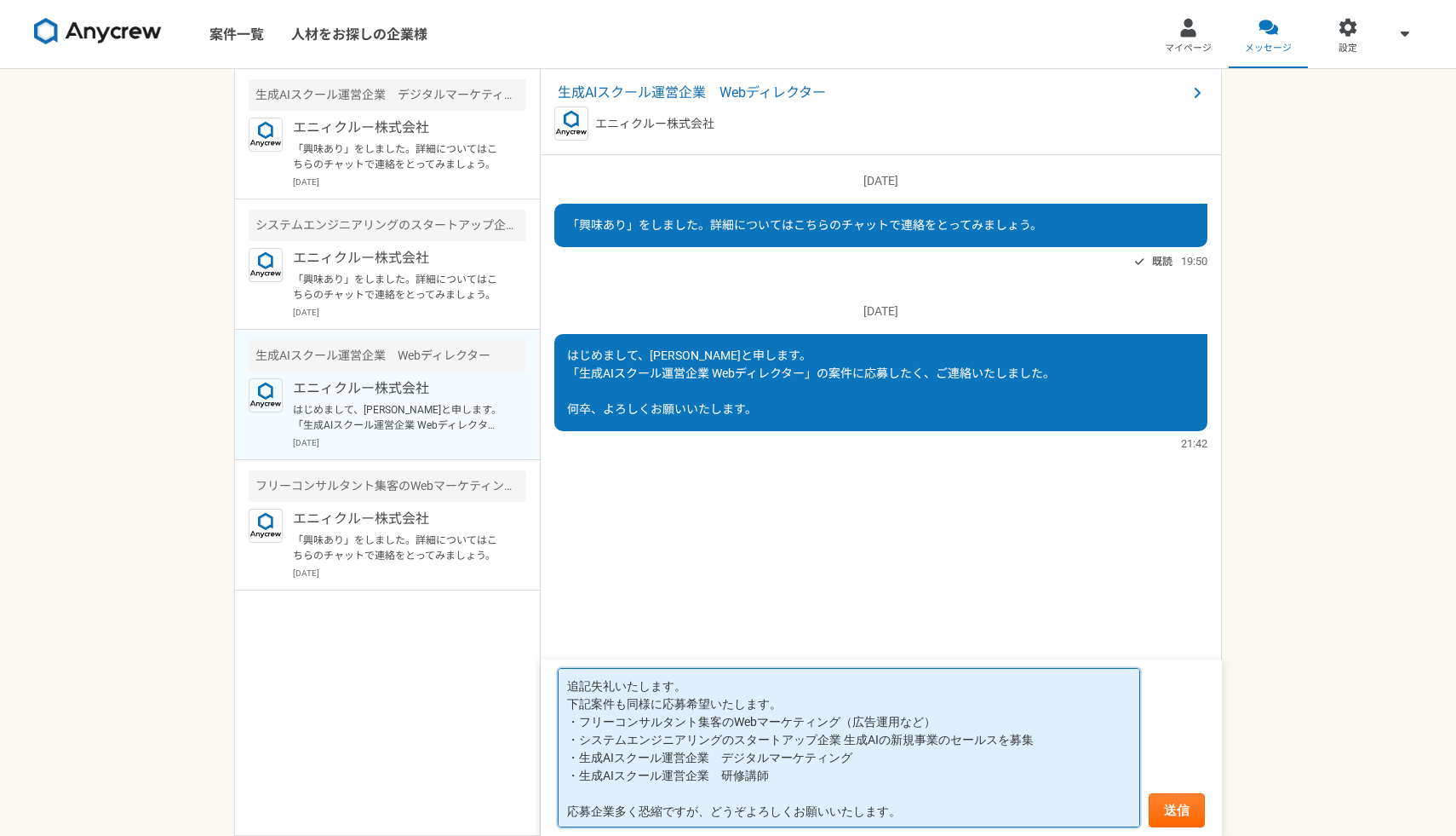
drag, startPoint x: 784, startPoint y: 772, endPoint x: 562, endPoint y: 782, distance: 222.2
click at [562, 782] on textarea "追記失礼いたします。 下記案件も同様に応募希望いたします。 ・フリーコンサルタント集客のWebマーケティング（広告運用など） ・システムエンジニアリングのスタ…" at bounding box center [849, 747] width 583 height 159
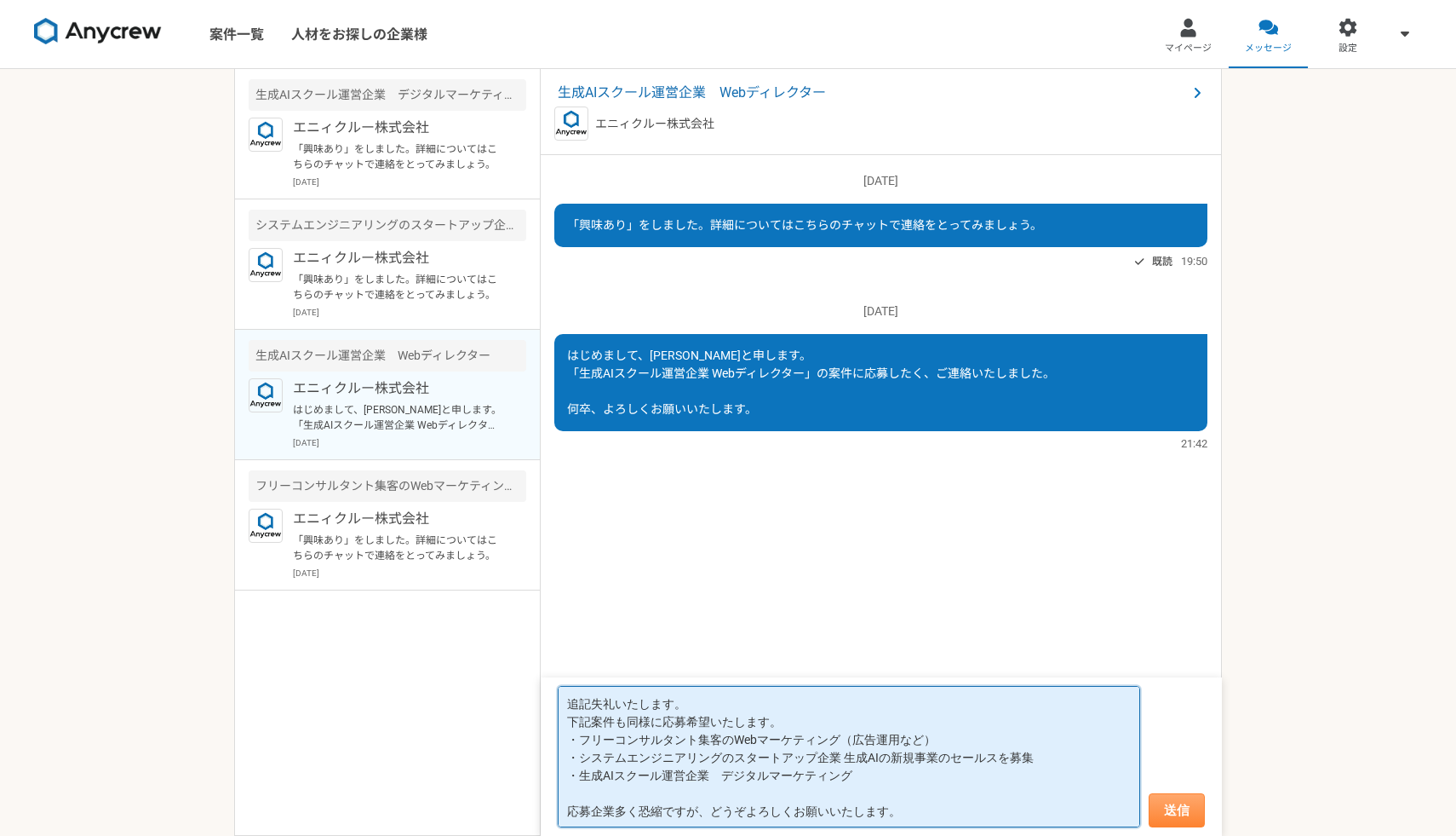
type textarea "追記失礼いたします。 下記案件も同様に応募希望いたします。 ・フリーコンサルタント集客のWebマーケティング（広告運用など） ・システムエンジニアリングのスタ…"
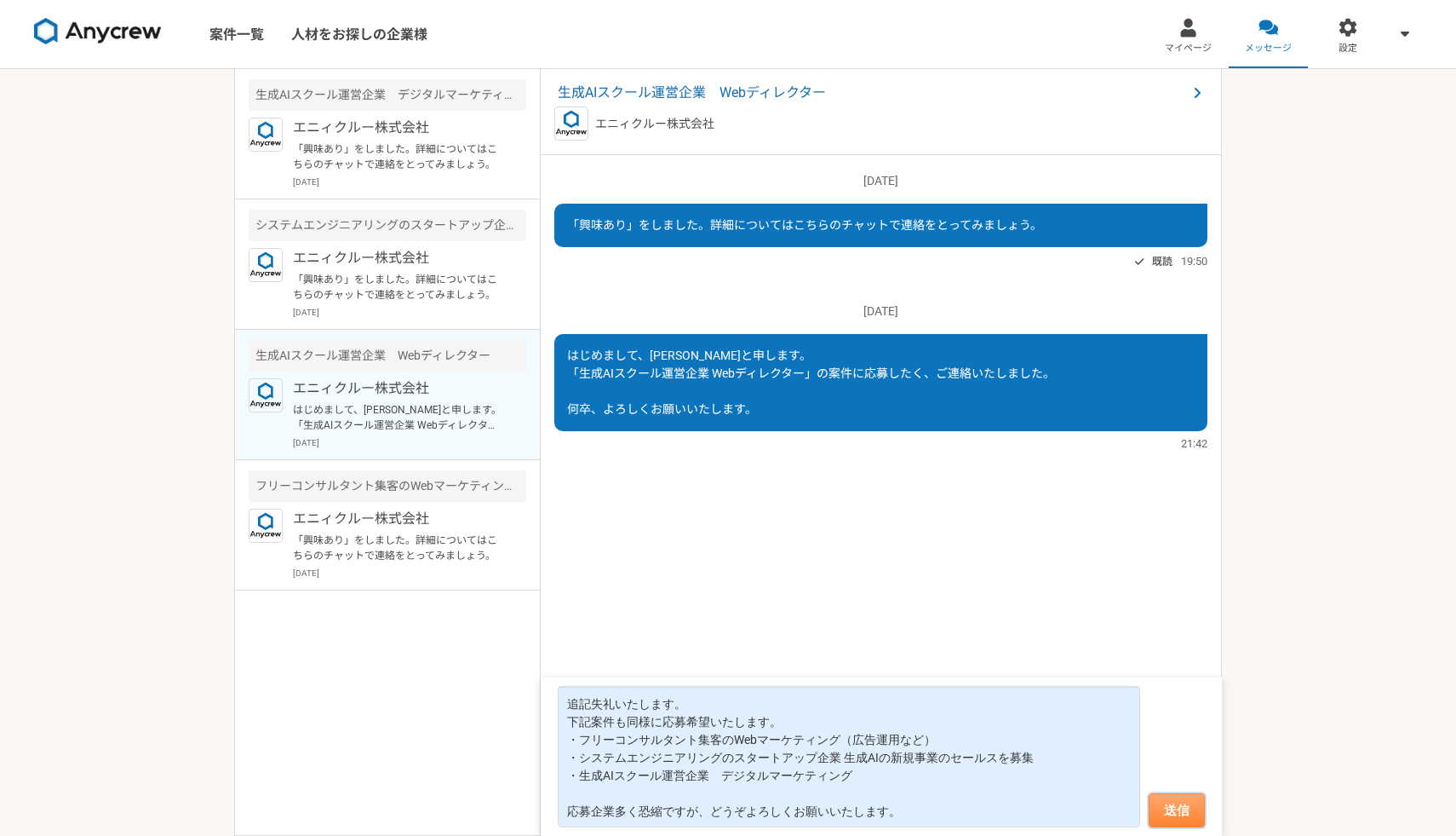
click at [1172, 807] on button "送信" at bounding box center [1176, 810] width 56 height 34
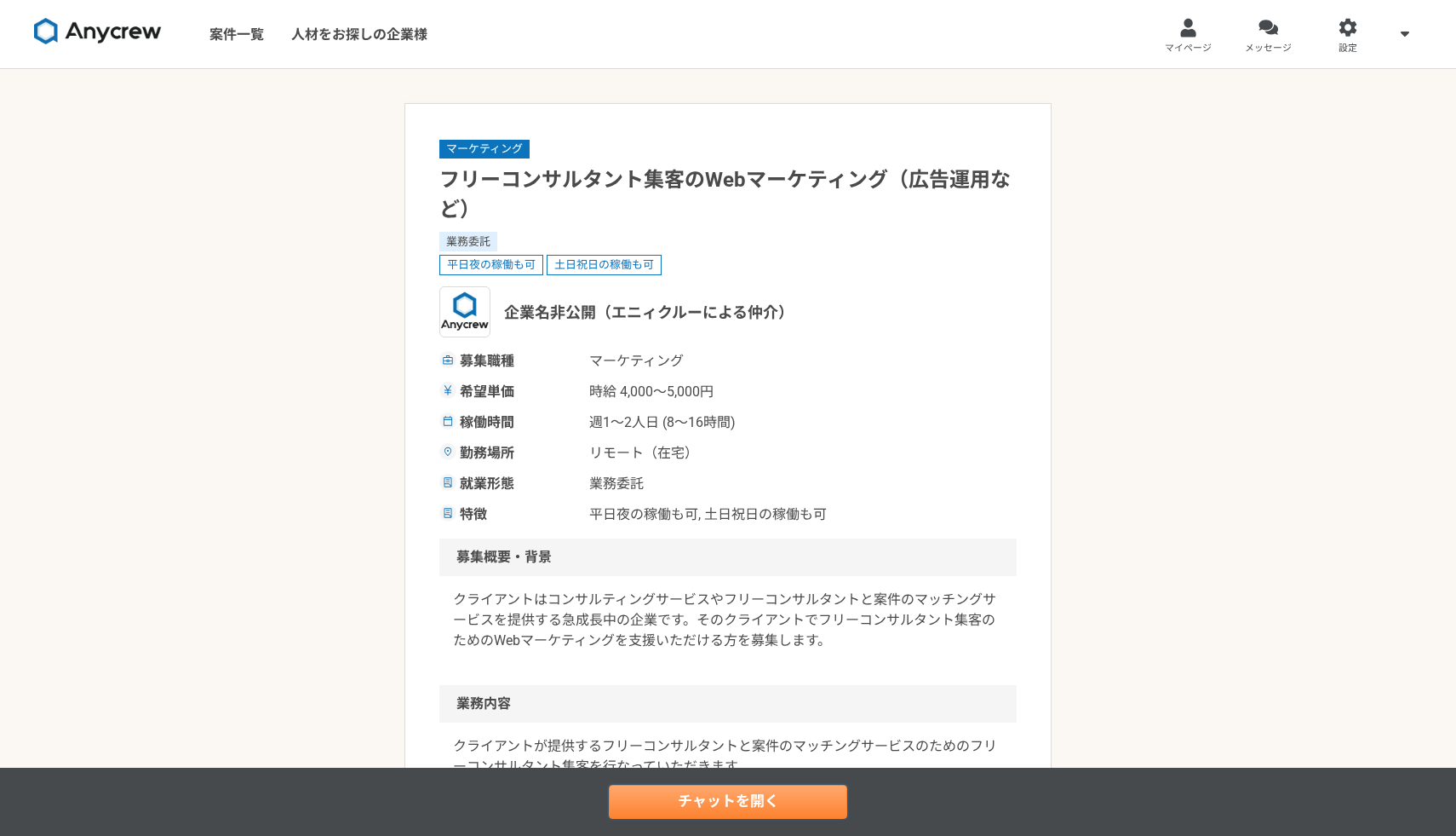
click at [699, 800] on link "チャットを開く" at bounding box center [727, 801] width 238 height 34
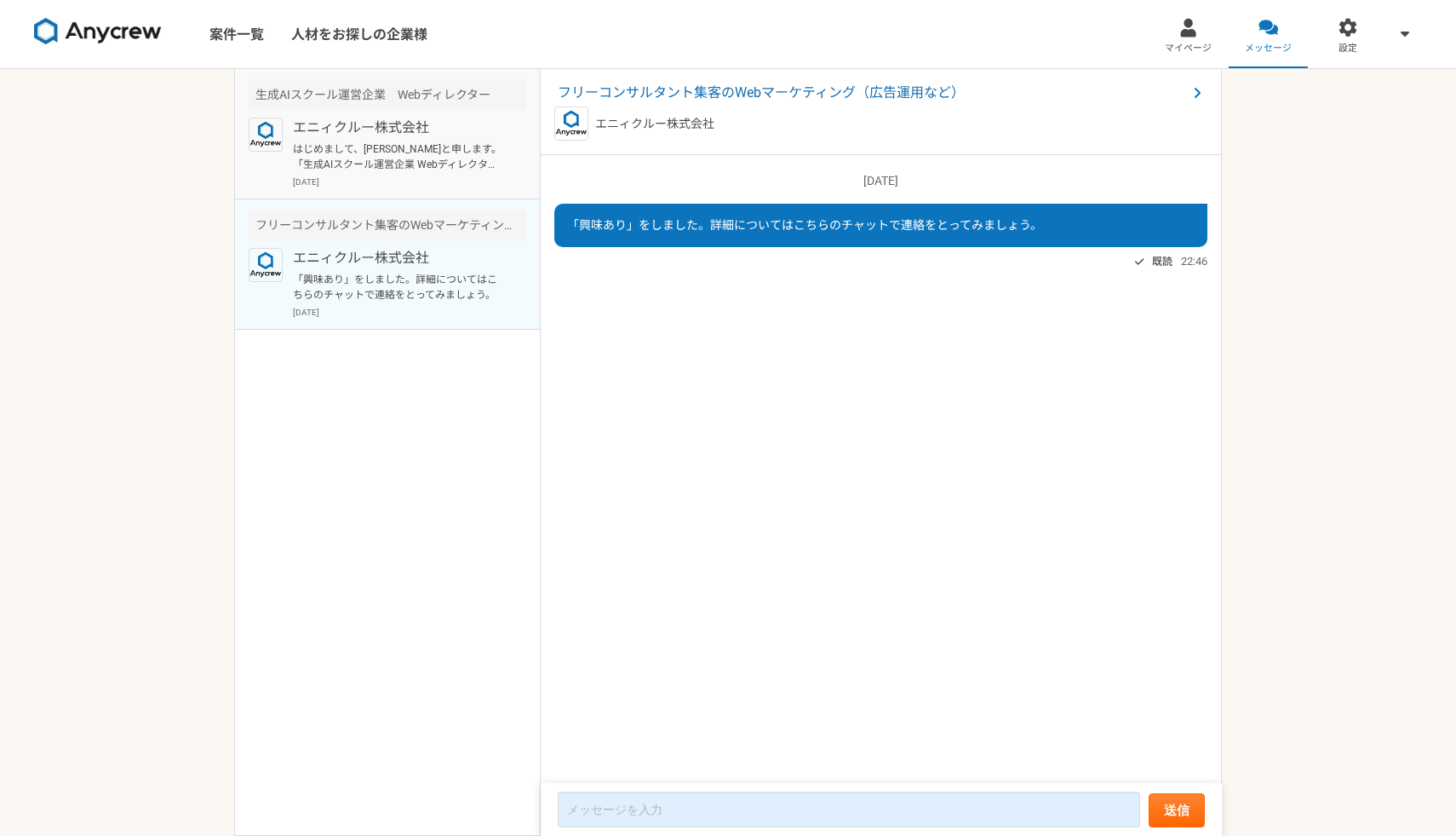
click at [400, 181] on p "[DATE]" at bounding box center [410, 182] width 233 height 13
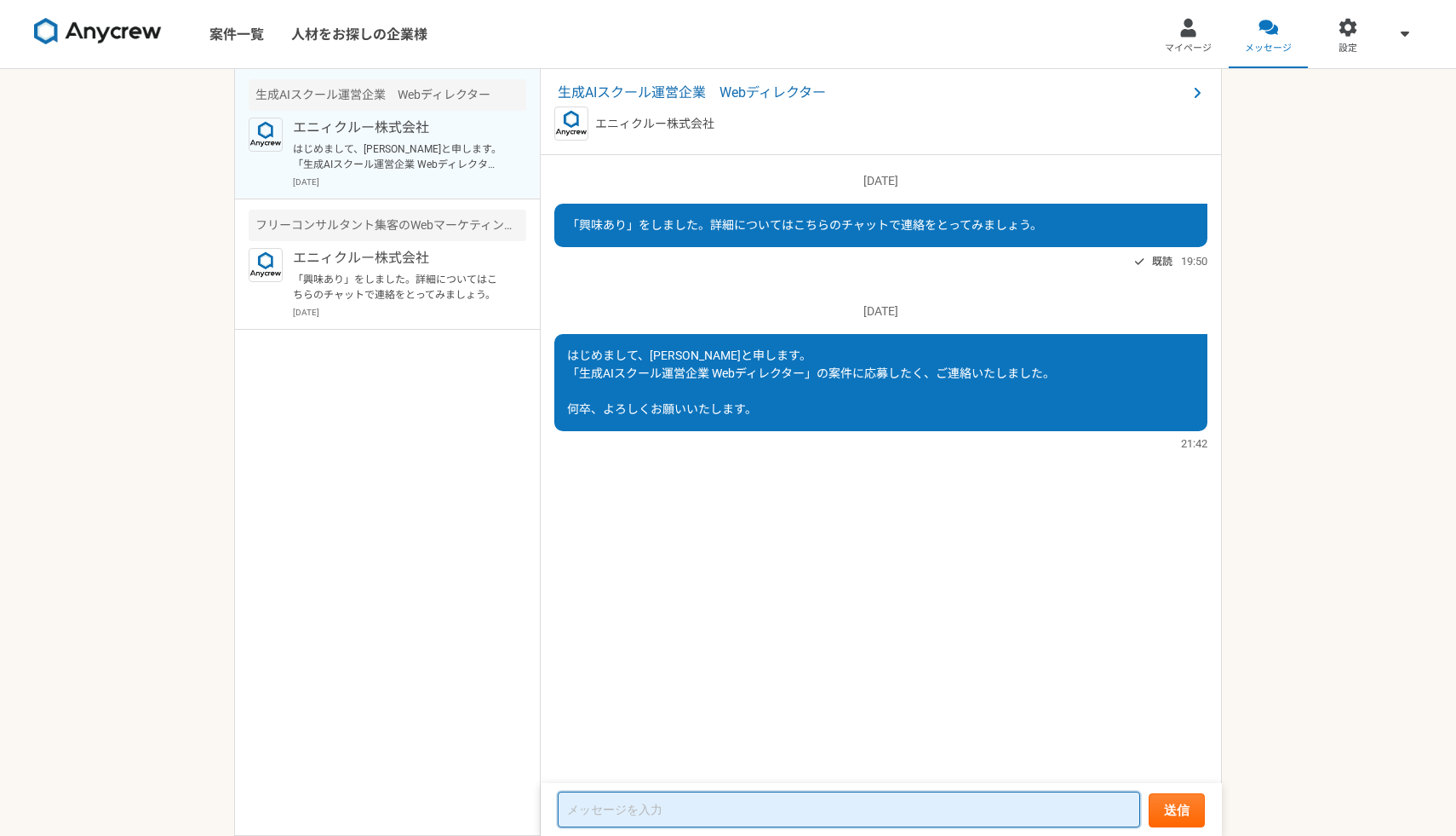
click at [621, 806] on textarea at bounding box center [849, 809] width 583 height 36
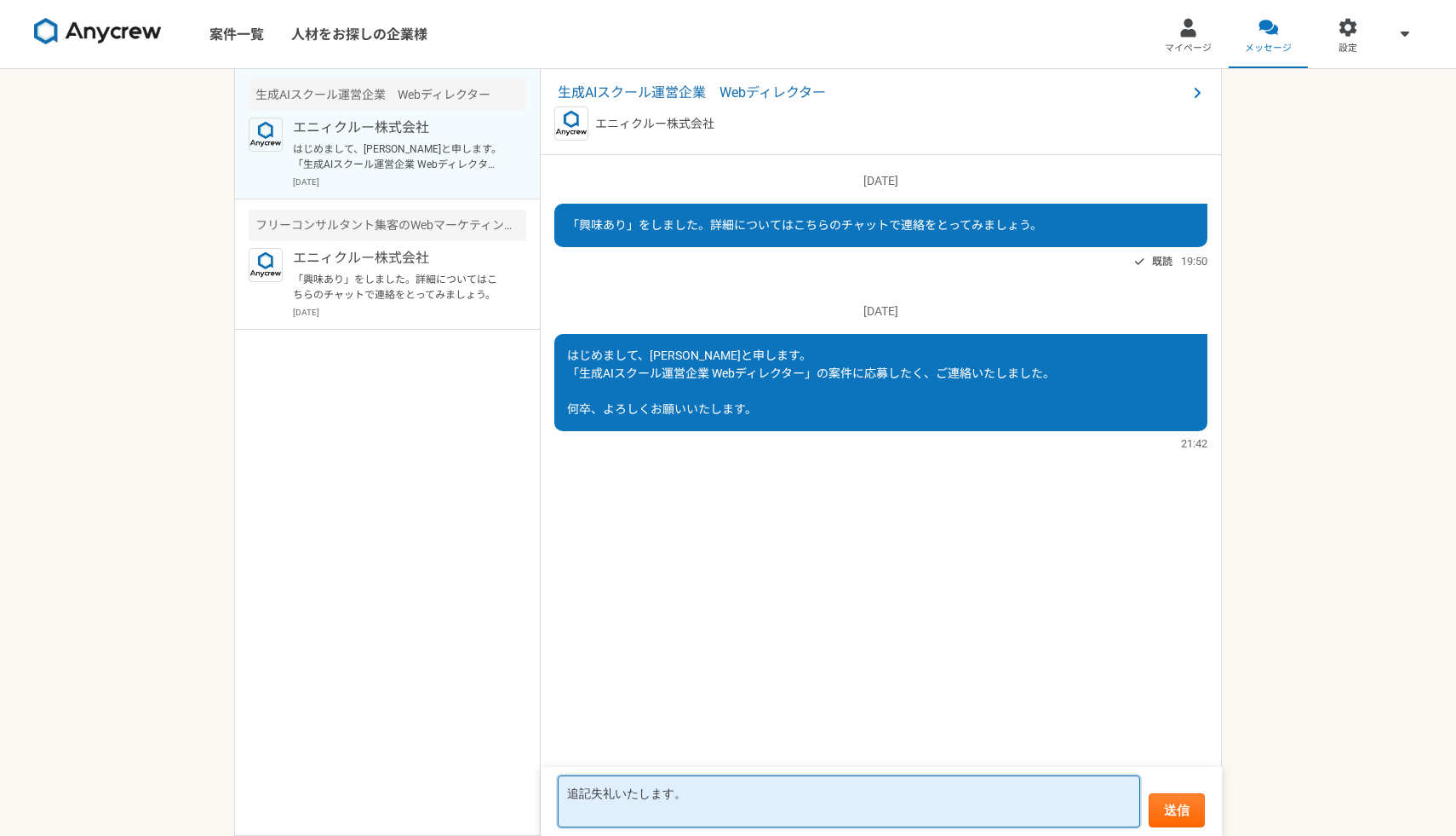
type textarea "追記失礼いたします。"
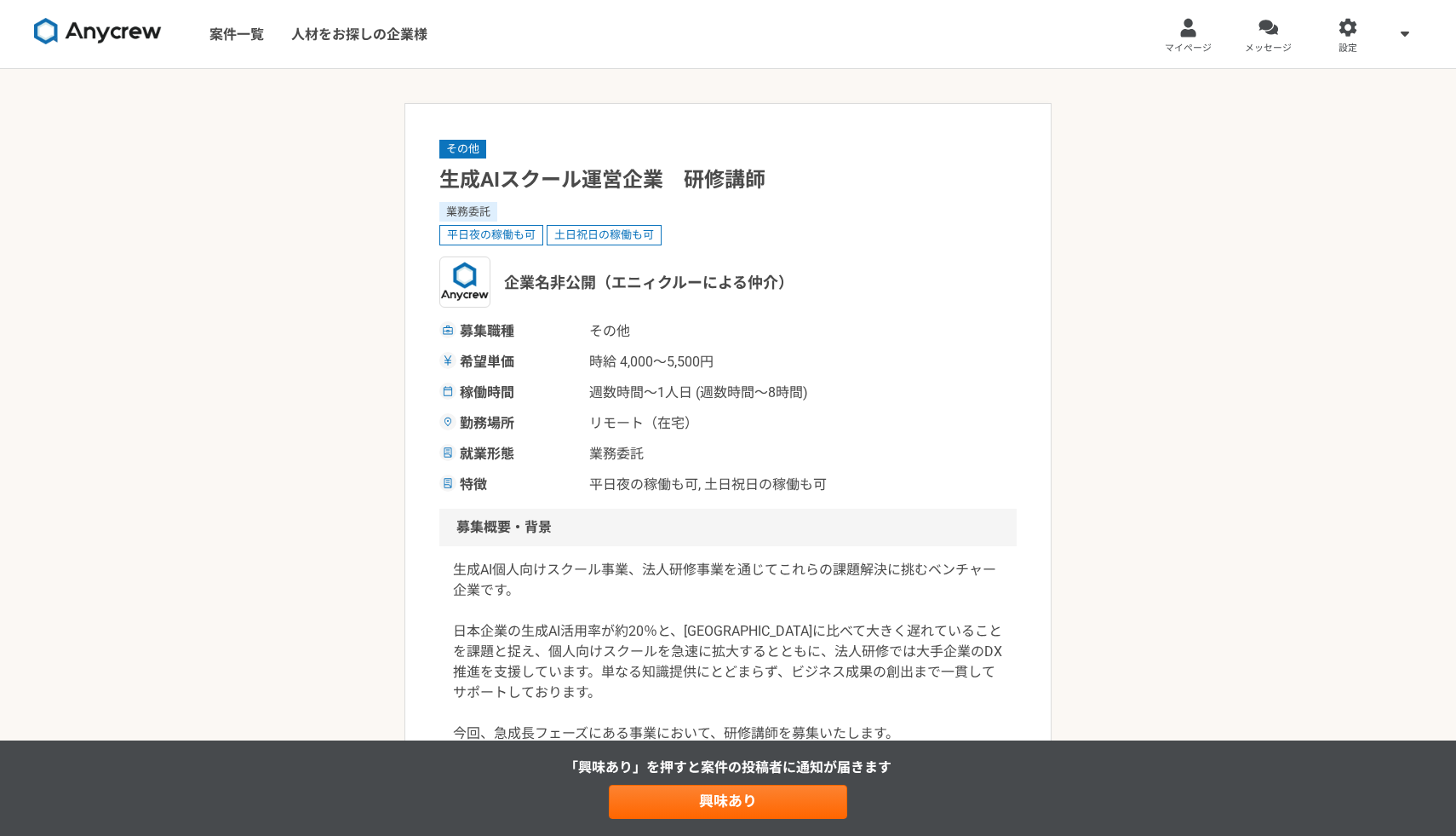
click at [606, 175] on h1 "生成AIスクール運営企業　研修講師" at bounding box center [728, 180] width 578 height 30
copy h1 "生成AIスクール運営企業　研修講師"
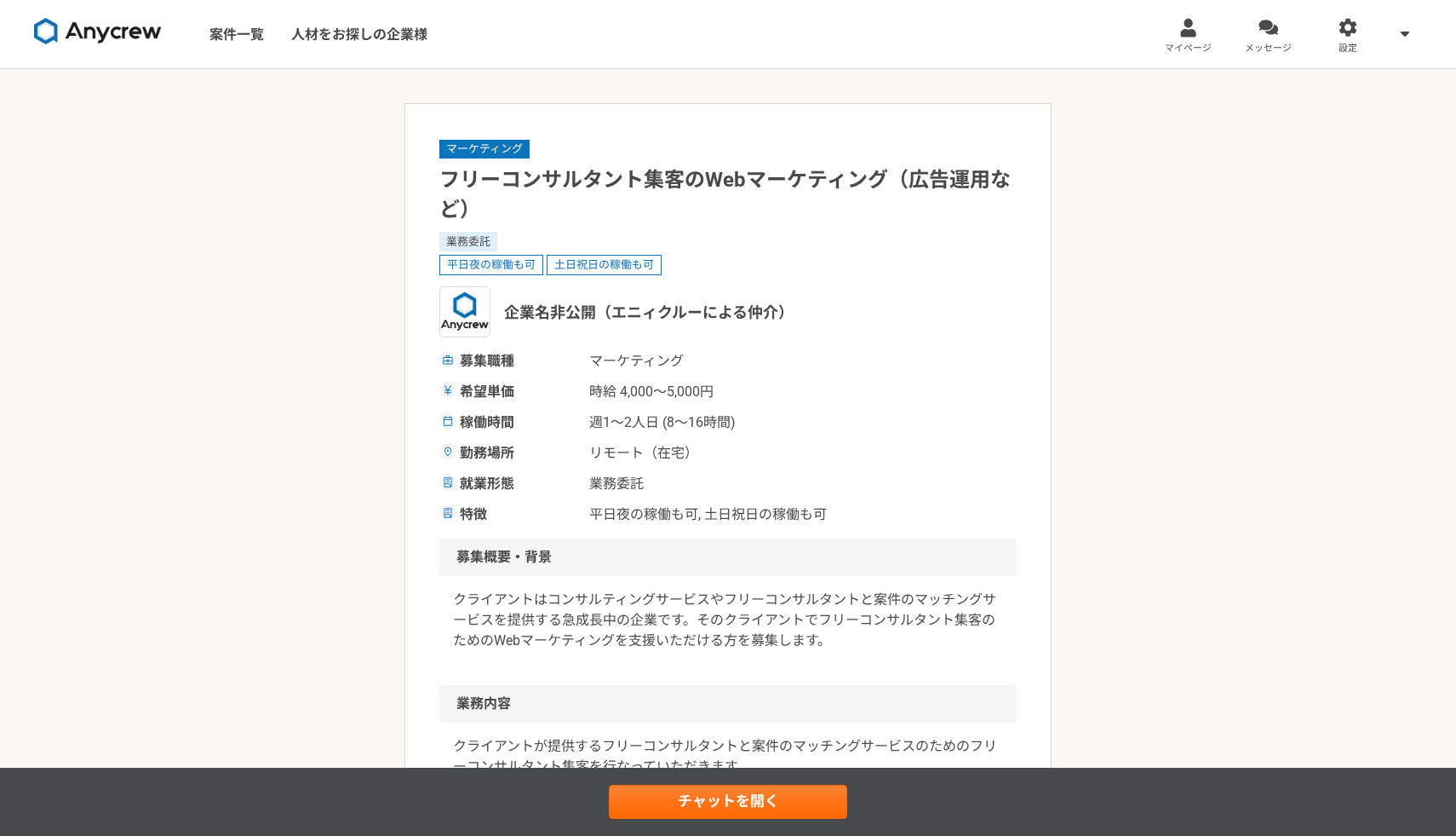
click at [643, 189] on h1 "フリーコンサルタント集客のWebマーケティング（広告運用など）" at bounding box center [728, 195] width 578 height 59
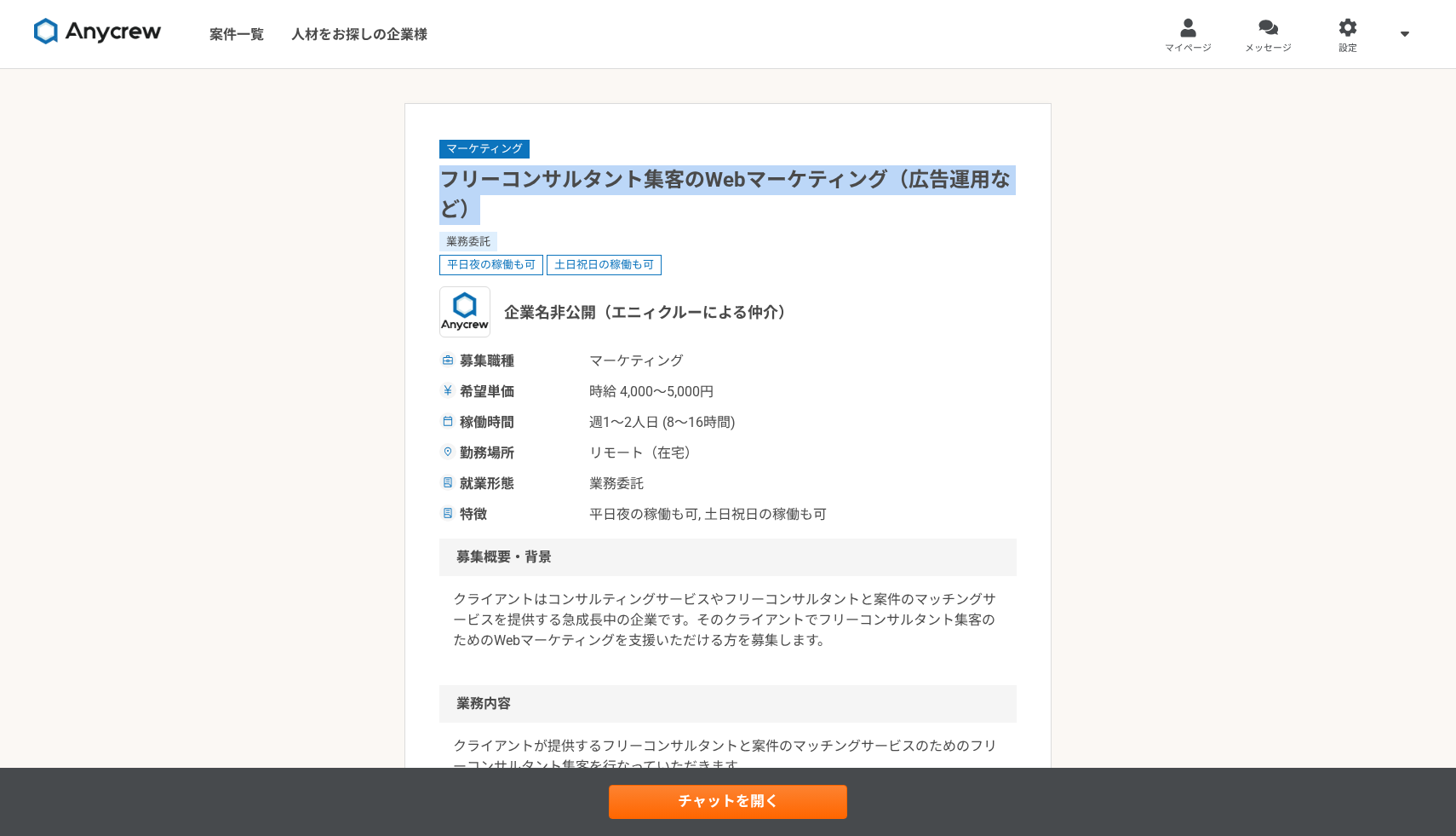
drag, startPoint x: 493, startPoint y: 211, endPoint x: 426, endPoint y: 186, distance: 71.5
copy h1 "フリーコンサルタント集客のWebマーケティング（広告運用など）"
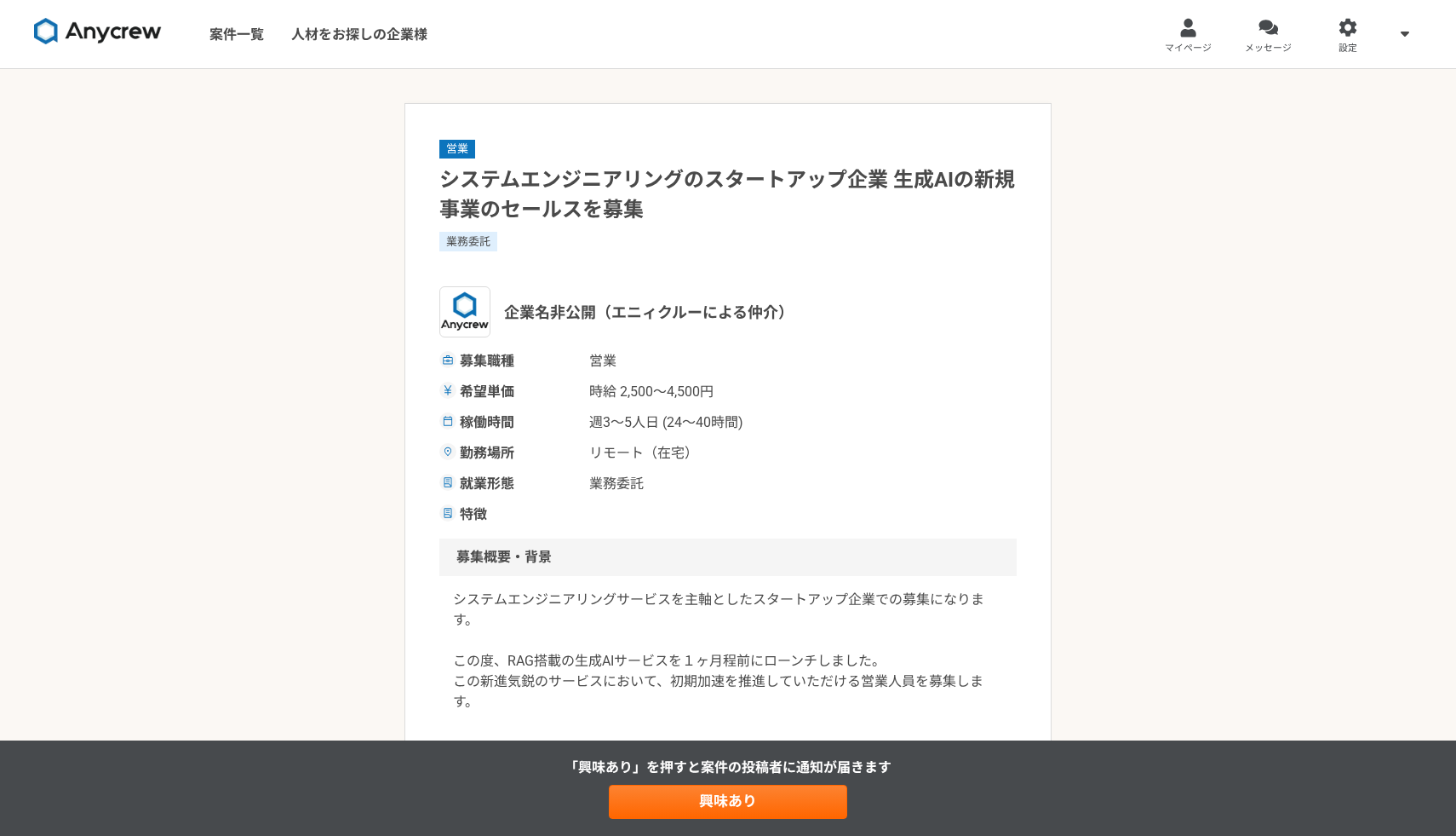
scroll to position [156, 0]
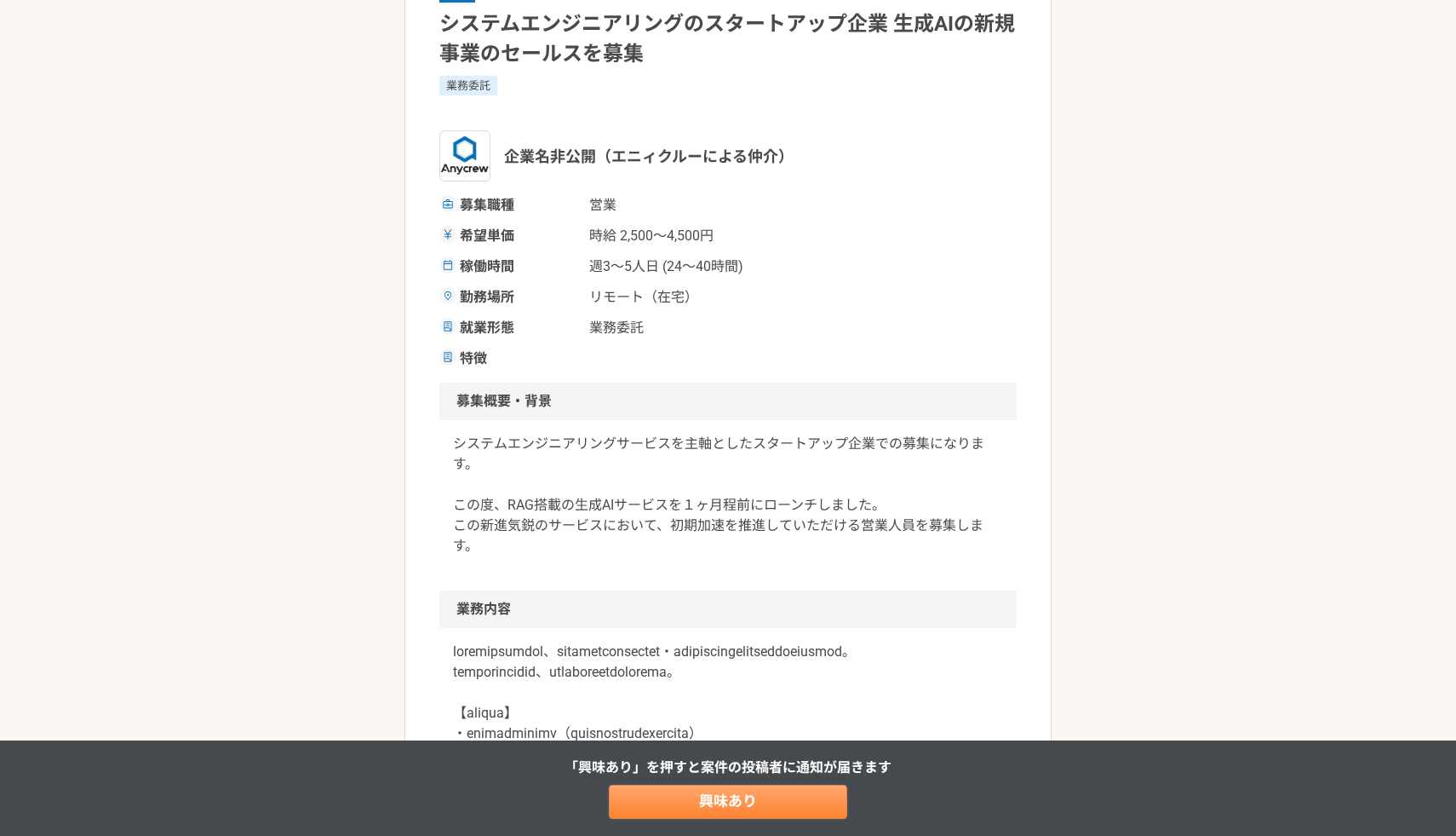
click at [765, 807] on link "興味あり" at bounding box center [727, 801] width 238 height 34
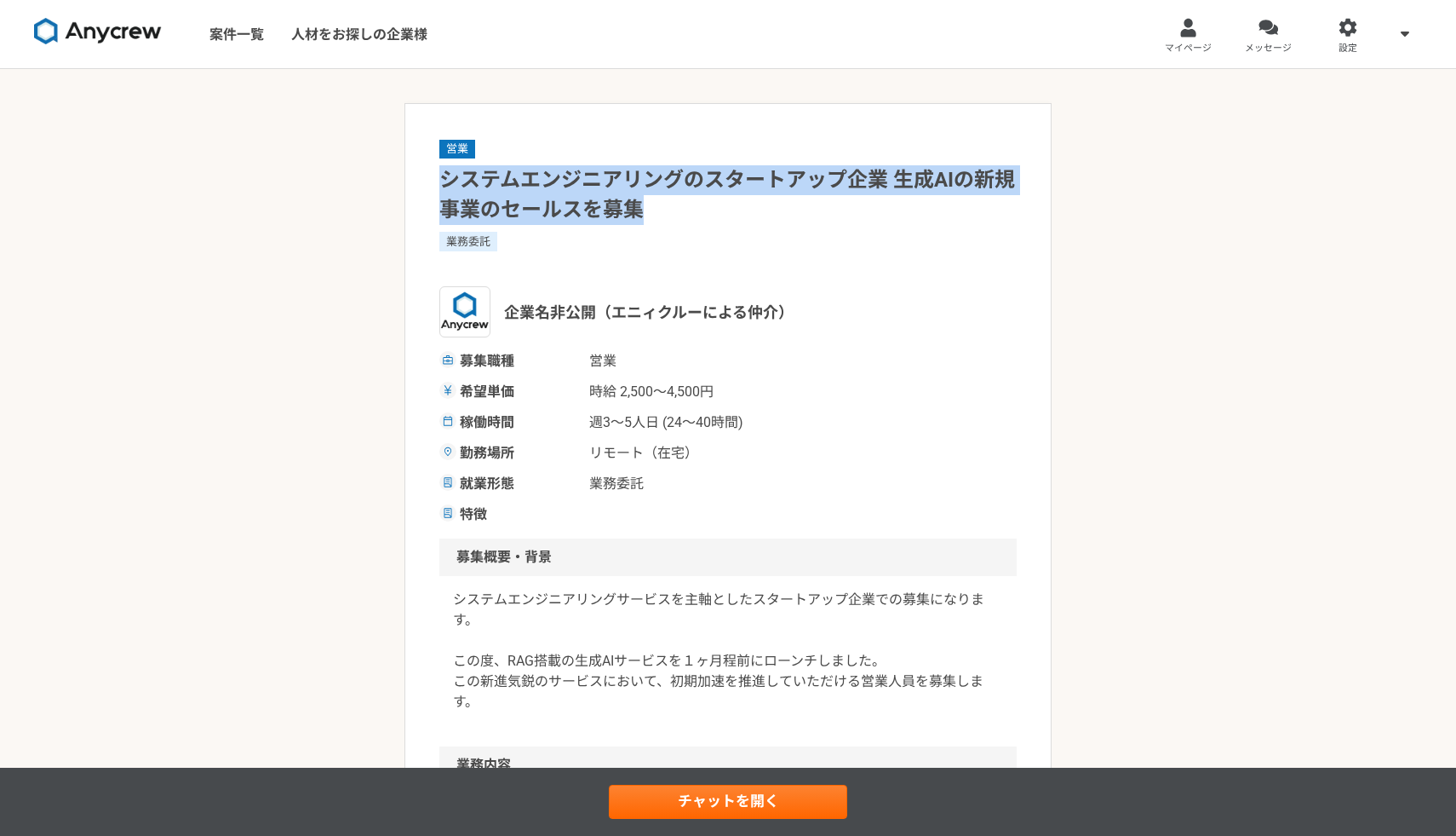
drag, startPoint x: 667, startPoint y: 212, endPoint x: 419, endPoint y: 174, distance: 250.9
copy h1 "システムエンジニアリングのスタートアップ企業 生成AIの新規事業のセールスを募集"
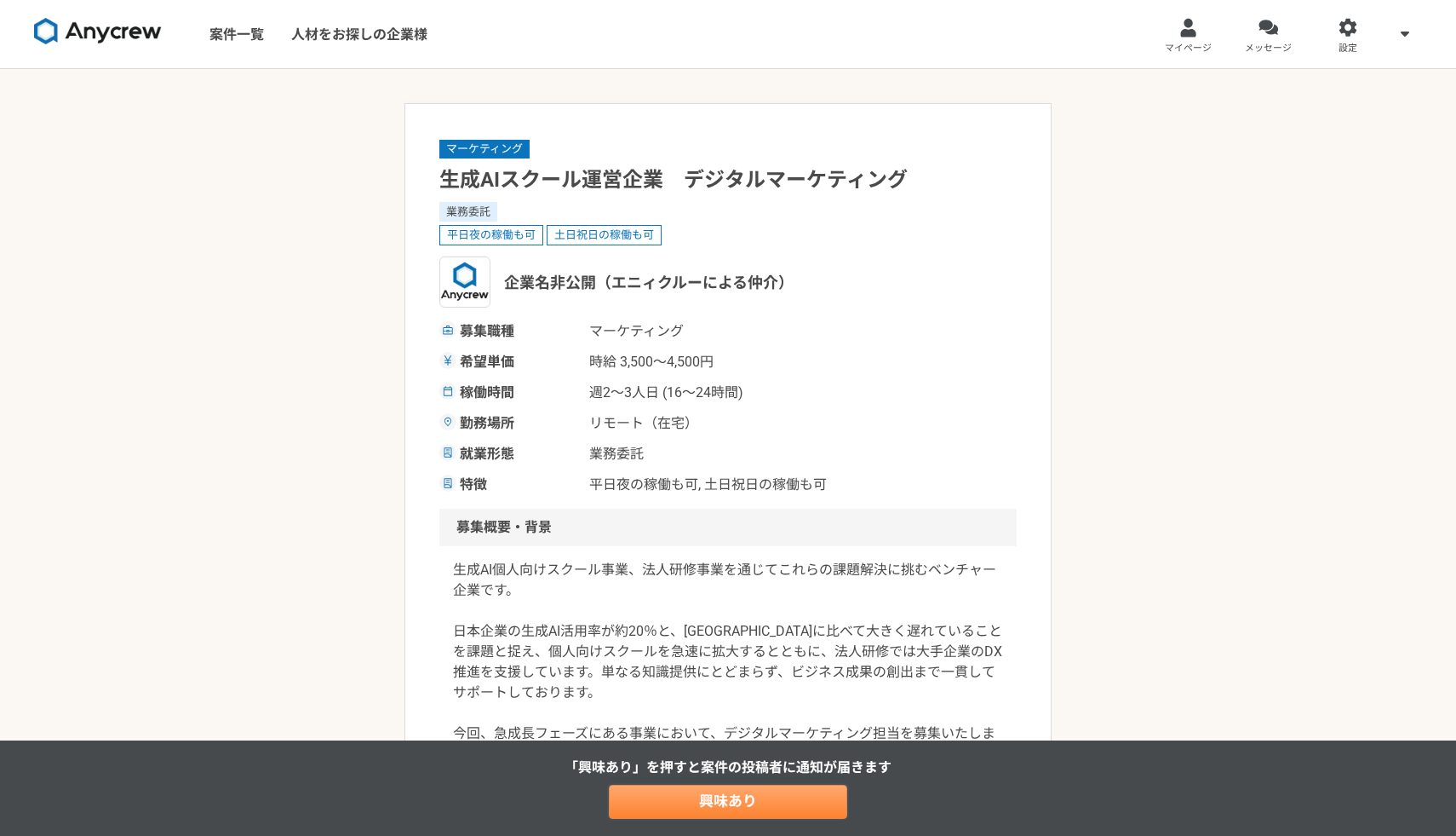
click at [734, 800] on link "興味あり" at bounding box center [727, 801] width 238 height 34
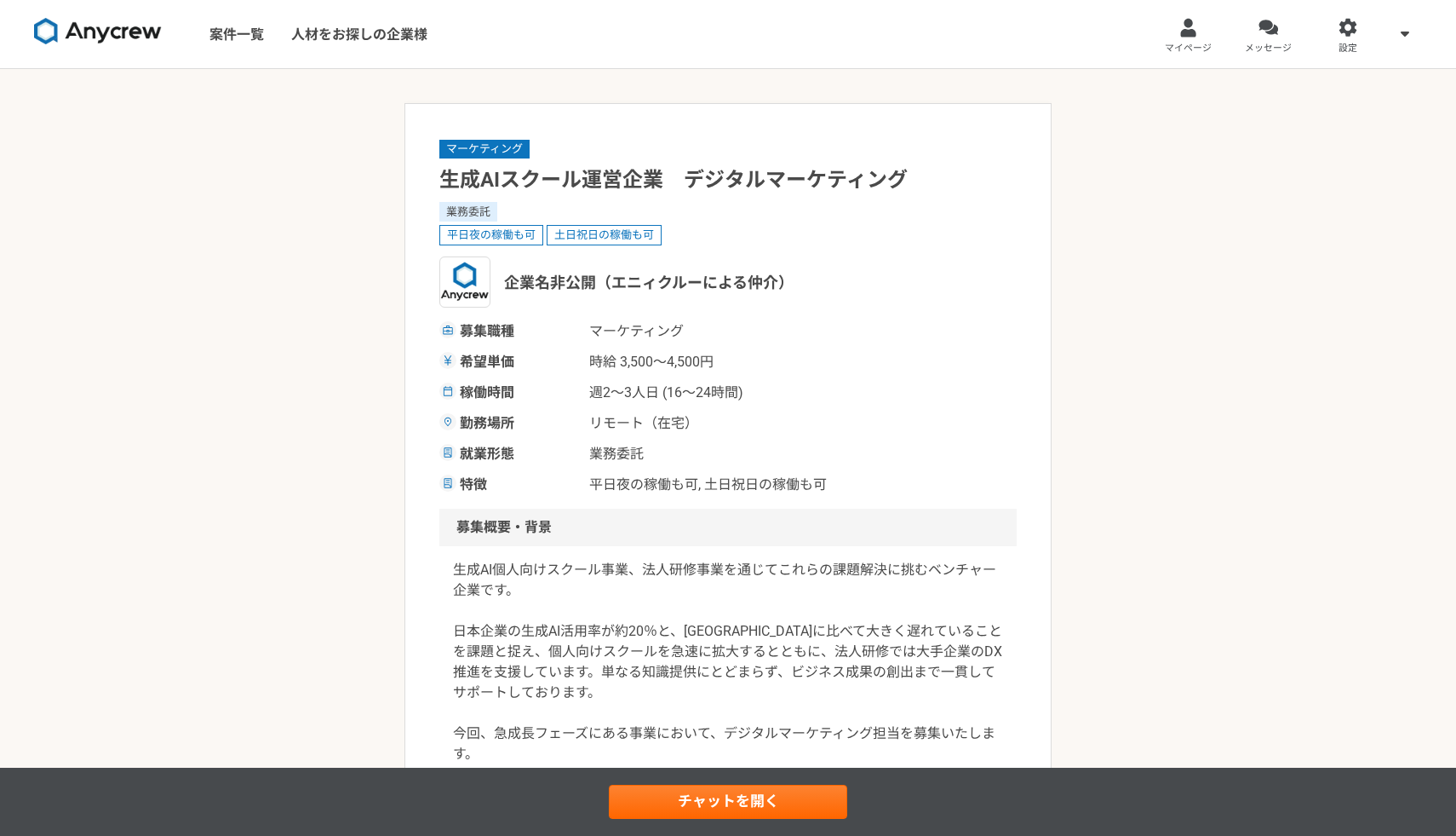
click at [693, 177] on h1 "生成AIスクール運営企業　デジタルマーケティング" at bounding box center [728, 180] width 578 height 30
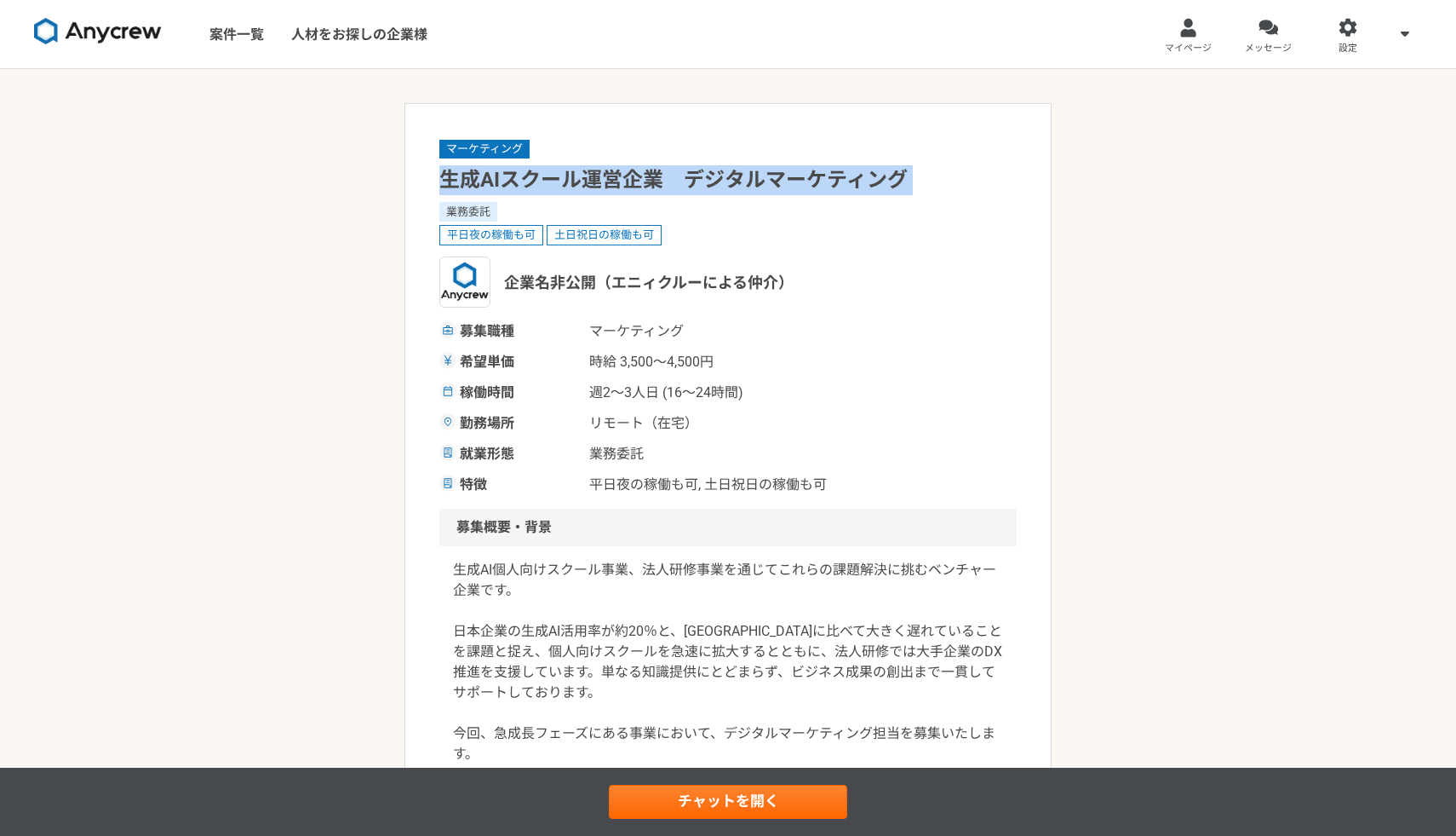
click at [693, 177] on h1 "生成AIスクール運営企業　デジタルマーケティング" at bounding box center [728, 180] width 578 height 30
copy h1 "生成AIスクール運営企業　デジタルマーケティング"
